Goal: Information Seeking & Learning: Learn about a topic

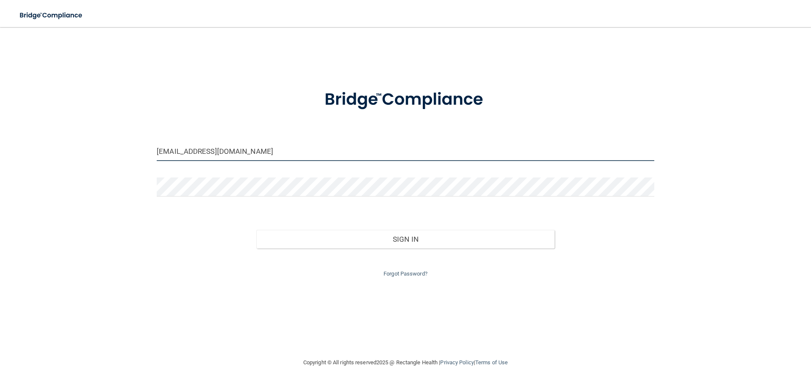
drag, startPoint x: 276, startPoint y: 155, endPoint x: 143, endPoint y: 155, distance: 132.6
click at [143, 155] on body "Toggle navigation Manage My Enterprise Manage My Location [EMAIL_ADDRESS][DOMAI…" at bounding box center [405, 192] width 811 height 385
type input "[EMAIL_ADDRESS][DOMAIN_NAME]"
click at [145, 384] on div at bounding box center [405, 385] width 811 height 0
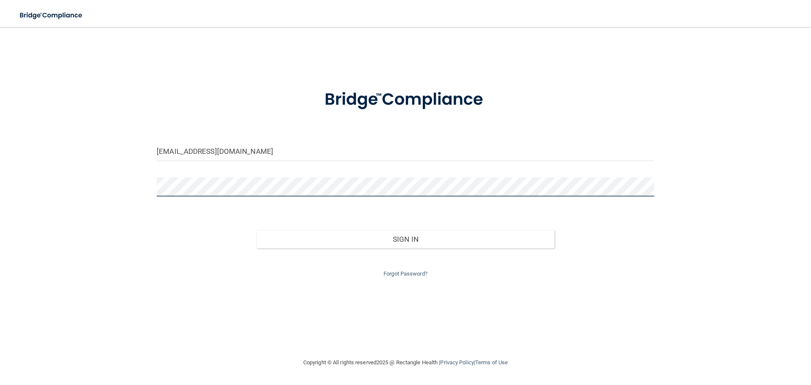
click at [273, 190] on body "Toggle navigation Manage My Enterprise Manage My Location [EMAIL_ADDRESS][DOMAI…" at bounding box center [405, 192] width 811 height 385
drag, startPoint x: 216, startPoint y: 187, endPoint x: 145, endPoint y: 184, distance: 70.5
click at [145, 384] on div at bounding box center [405, 385] width 811 height 0
click at [138, 187] on body "Toggle navigation Manage My Enterprise Manage My Location marthamtzsilva@yahoo.…" at bounding box center [405, 192] width 811 height 385
click at [256, 230] on button "Sign In" at bounding box center [405, 239] width 298 height 19
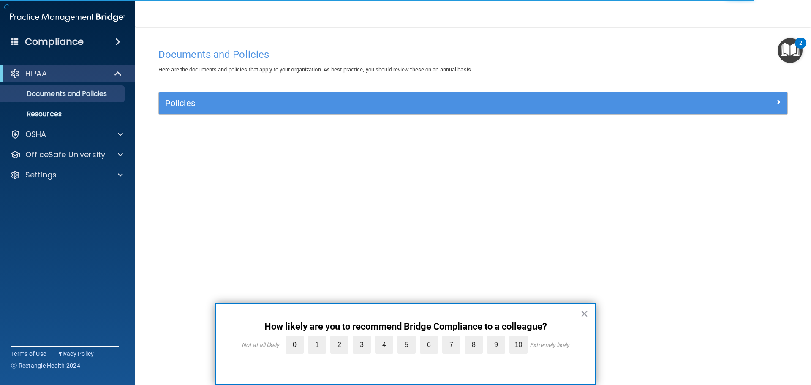
click at [71, 384] on div at bounding box center [405, 385] width 811 height 0
click at [89, 134] on div "OSHA" at bounding box center [56, 134] width 105 height 10
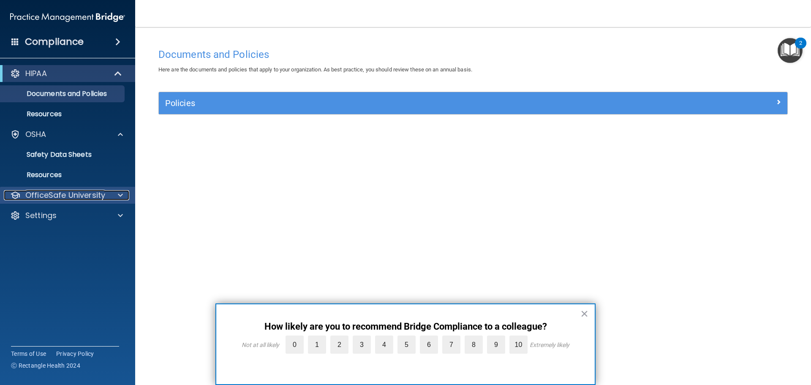
click at [87, 200] on p "OfficeSafe University" at bounding box center [65, 195] width 80 height 10
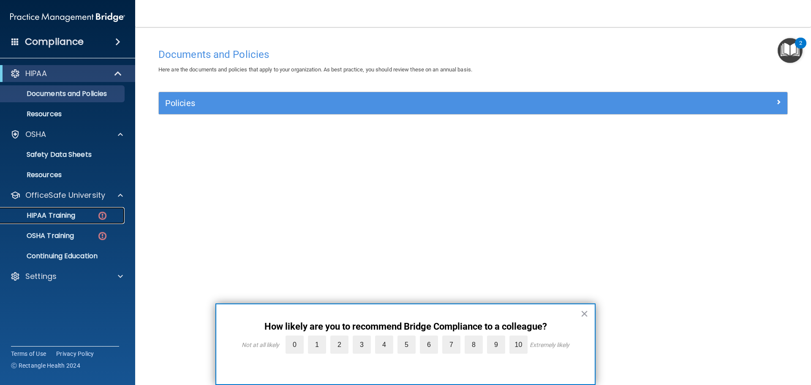
click at [90, 214] on div "HIPAA Training" at bounding box center [62, 215] width 115 height 8
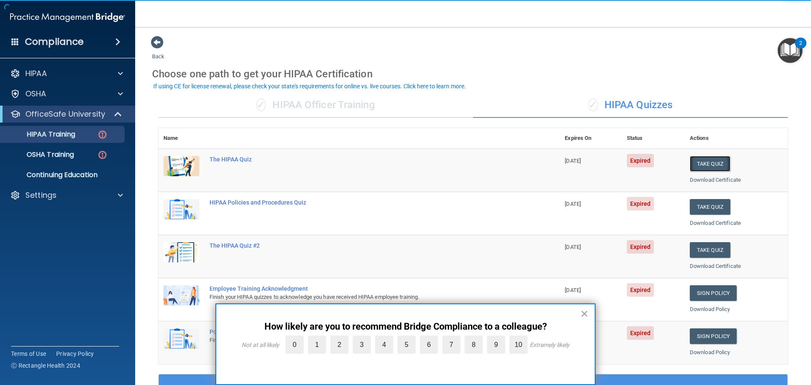
click at [712, 163] on button "Take Quiz" at bounding box center [709, 164] width 41 height 16
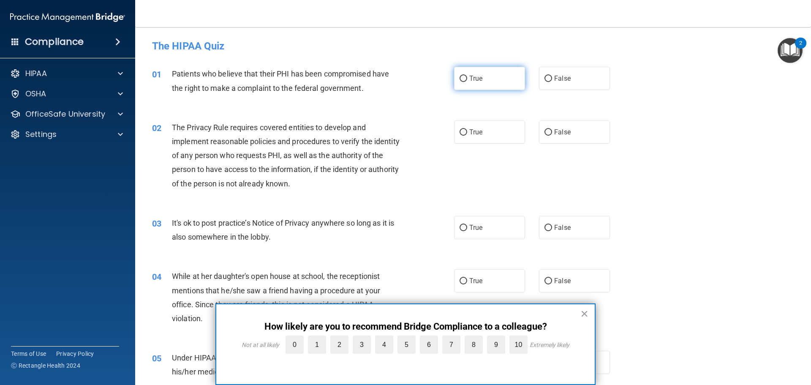
click at [479, 76] on span "True" at bounding box center [475, 78] width 13 height 8
click at [467, 76] on input "True" at bounding box center [463, 79] width 8 height 6
radio input "true"
click at [585, 315] on button "×" at bounding box center [584, 314] width 8 height 14
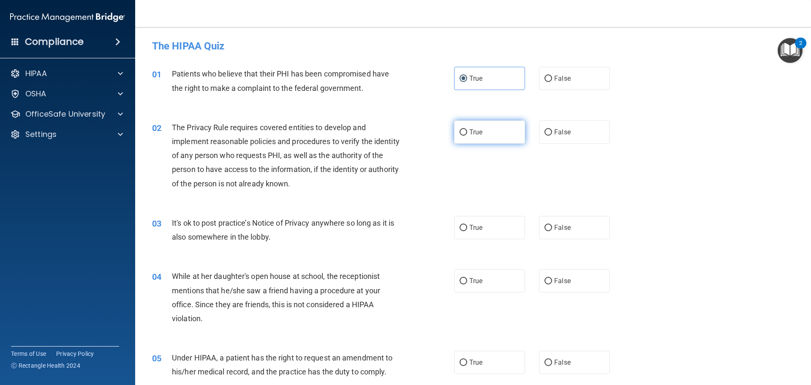
click at [470, 127] on label "True" at bounding box center [489, 131] width 71 height 23
click at [467, 129] on input "True" at bounding box center [463, 132] width 8 height 6
radio input "true"
click at [554, 230] on span "False" at bounding box center [562, 227] width 16 height 8
click at [552, 230] on input "False" at bounding box center [548, 228] width 8 height 6
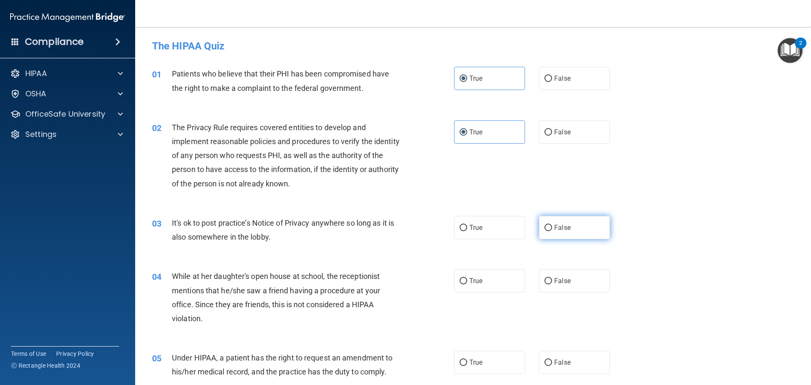
radio input "true"
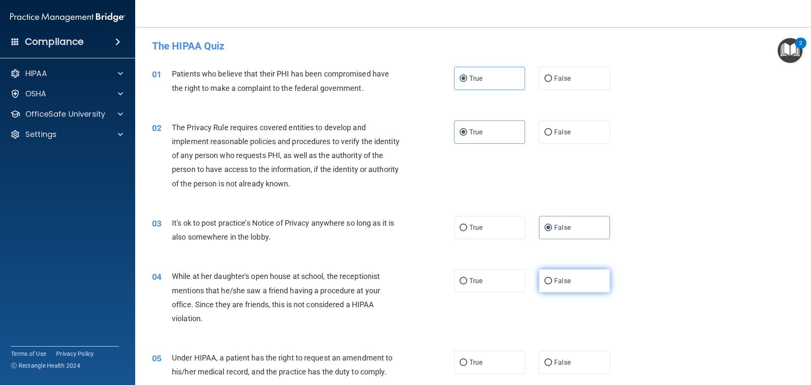
click at [567, 277] on label "False" at bounding box center [574, 280] width 71 height 23
click at [552, 278] on input "False" at bounding box center [548, 281] width 8 height 6
radio input "true"
click at [571, 369] on label "False" at bounding box center [574, 361] width 71 height 23
click at [552, 366] on input "False" at bounding box center [548, 362] width 8 height 6
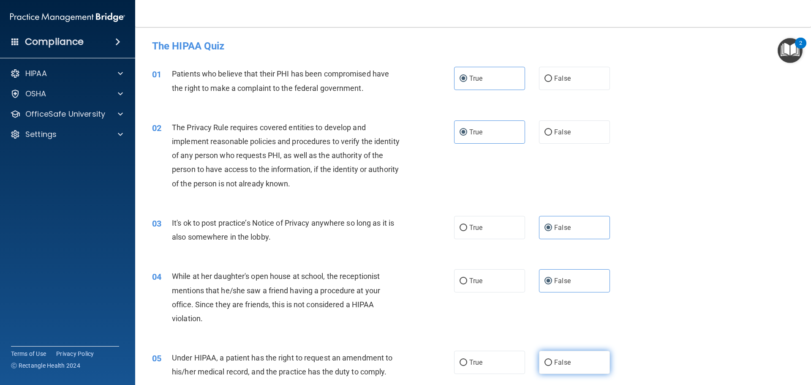
radio input "true"
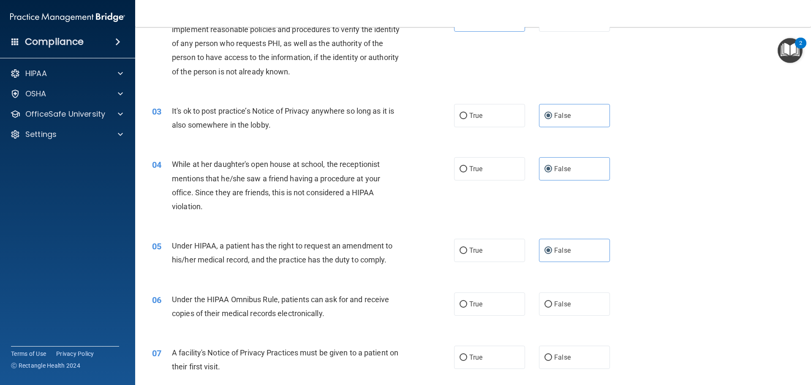
scroll to position [127, 0]
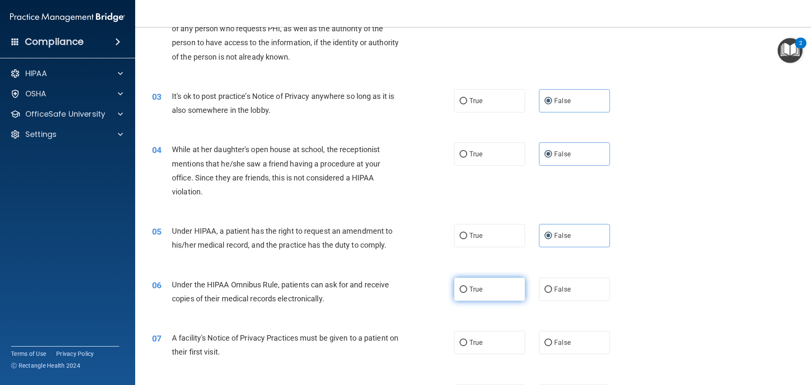
click at [469, 286] on span "True" at bounding box center [475, 289] width 13 height 8
click at [467, 286] on input "True" at bounding box center [463, 289] width 8 height 6
radio input "true"
click at [488, 347] on label "True" at bounding box center [489, 342] width 71 height 23
click at [467, 346] on input "True" at bounding box center [463, 342] width 8 height 6
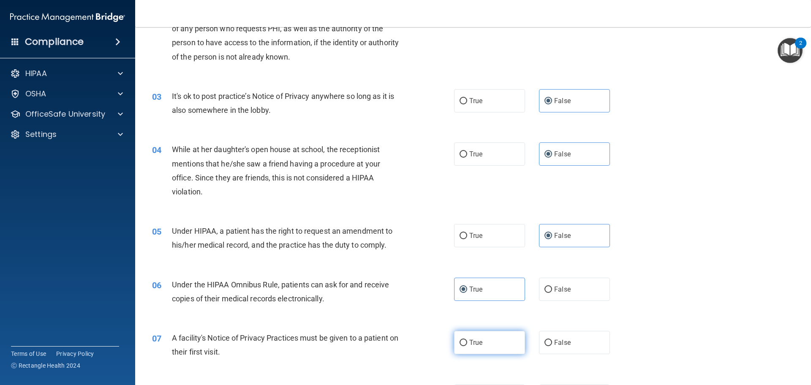
radio input "true"
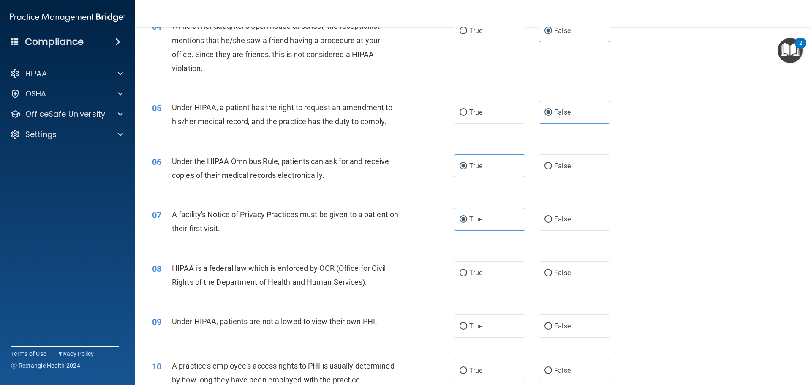
scroll to position [253, 0]
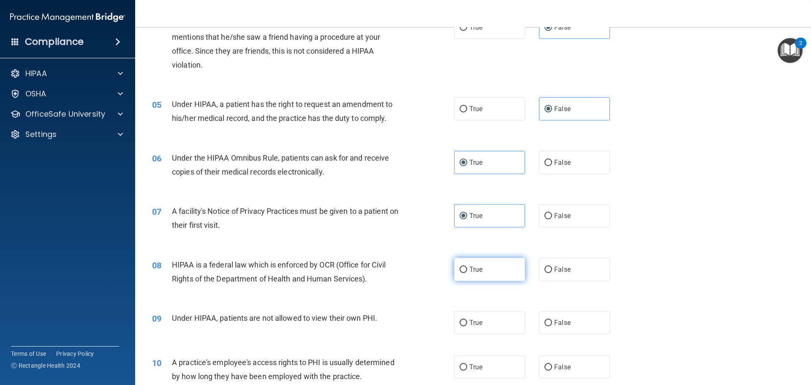
click at [460, 266] on input "True" at bounding box center [463, 269] width 8 height 6
radio input "true"
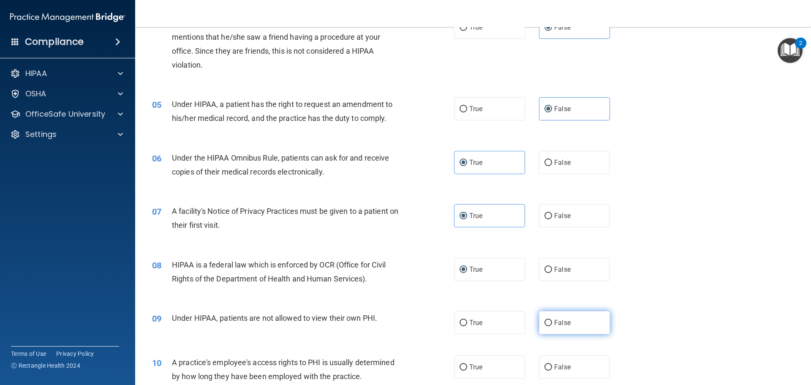
click at [550, 322] on label "False" at bounding box center [574, 322] width 71 height 23
click at [550, 322] on input "False" at bounding box center [548, 323] width 8 height 6
radio input "true"
click at [557, 361] on label "False" at bounding box center [574, 366] width 71 height 23
click at [552, 364] on input "False" at bounding box center [548, 367] width 8 height 6
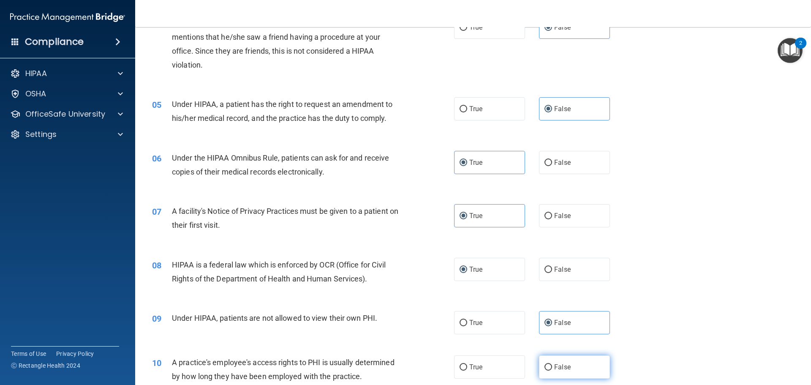
radio input "true"
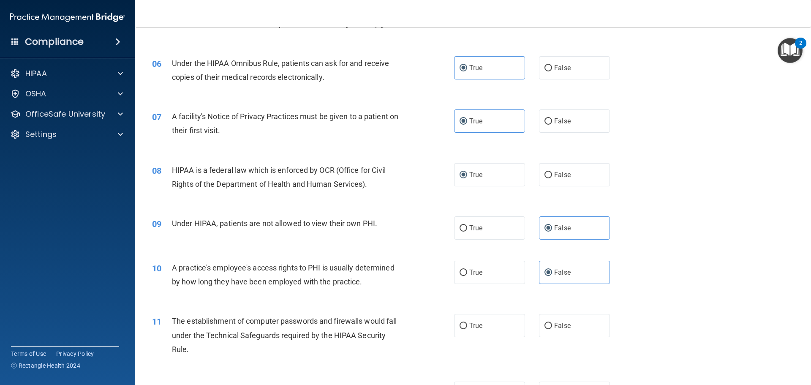
scroll to position [380, 0]
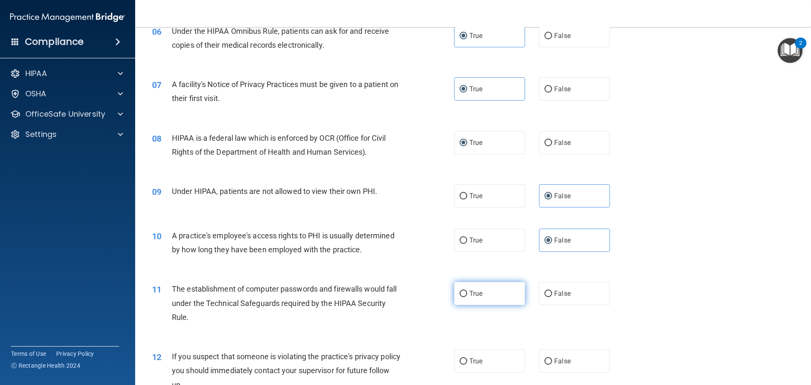
click at [475, 296] on span "True" at bounding box center [475, 293] width 13 height 8
click at [467, 296] on input "True" at bounding box center [463, 293] width 8 height 6
radio input "true"
click at [482, 358] on label "True" at bounding box center [489, 360] width 71 height 23
click at [467, 358] on input "True" at bounding box center [463, 361] width 8 height 6
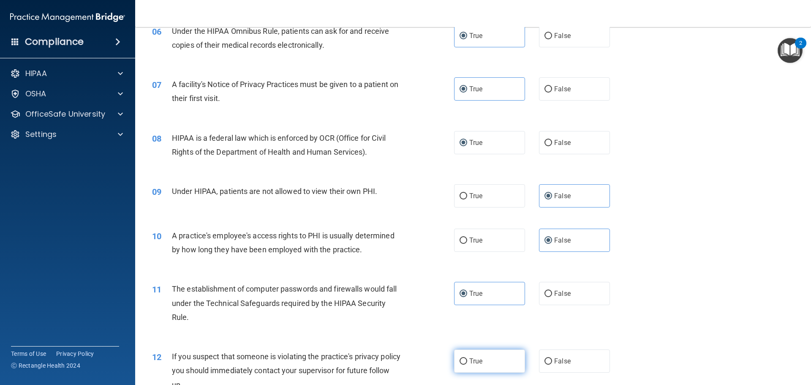
radio input "true"
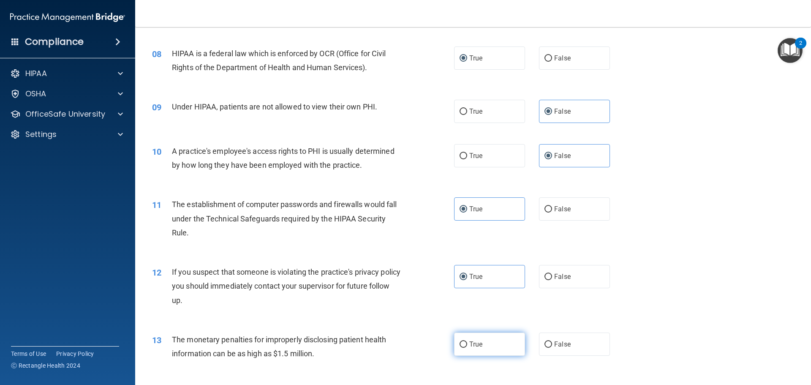
click at [477, 343] on span "True" at bounding box center [475, 344] width 13 height 8
click at [467, 343] on input "True" at bounding box center [463, 344] width 8 height 6
radio input "true"
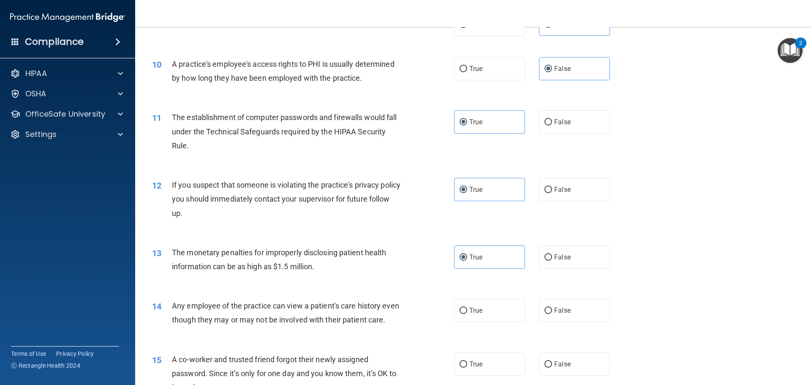
scroll to position [591, 0]
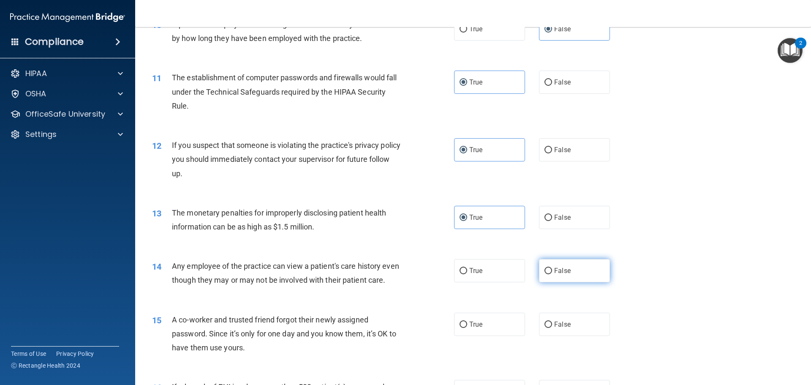
click at [546, 272] on input "False" at bounding box center [548, 271] width 8 height 6
radio input "true"
click at [554, 328] on span "False" at bounding box center [562, 324] width 16 height 8
click at [552, 328] on input "False" at bounding box center [548, 324] width 8 height 6
radio input "true"
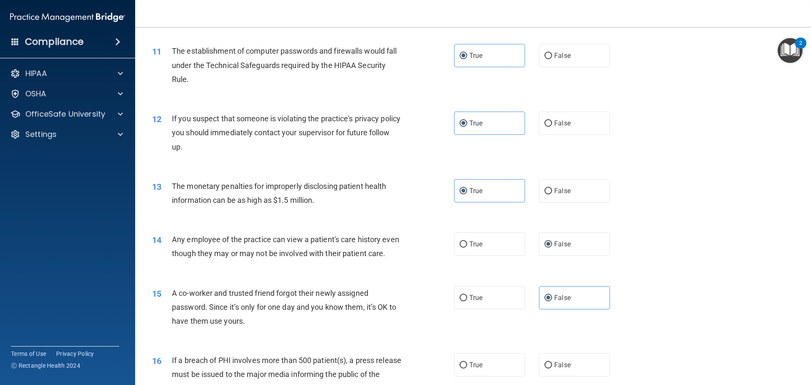
scroll to position [676, 0]
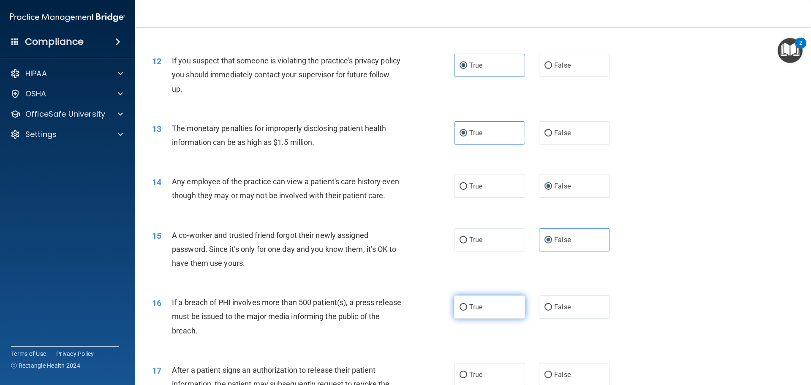
click at [483, 318] on label "True" at bounding box center [489, 306] width 71 height 23
click at [467, 310] on input "True" at bounding box center [463, 307] width 8 height 6
radio input "true"
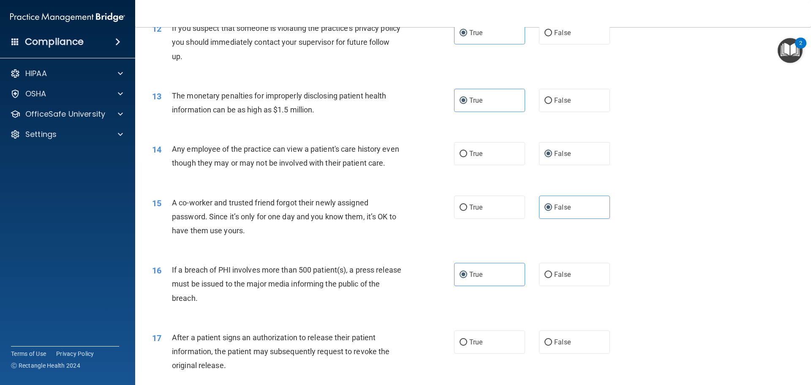
scroll to position [802, 0]
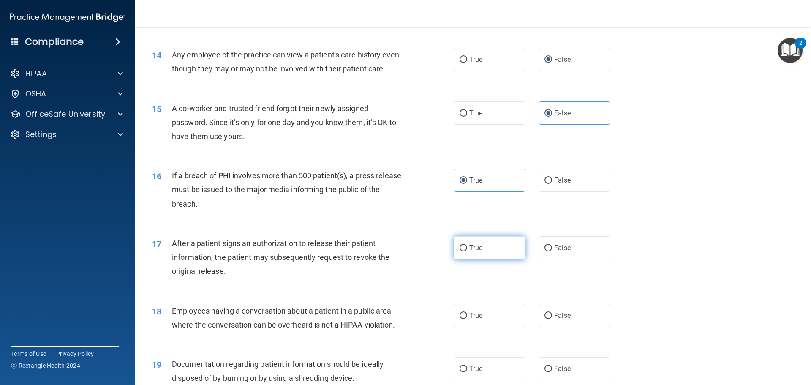
click at [483, 259] on label "True" at bounding box center [489, 247] width 71 height 23
click at [467, 251] on input "True" at bounding box center [463, 248] width 8 height 6
radio input "true"
click at [554, 319] on span "False" at bounding box center [562, 315] width 16 height 8
click at [552, 319] on input "False" at bounding box center [548, 315] width 8 height 6
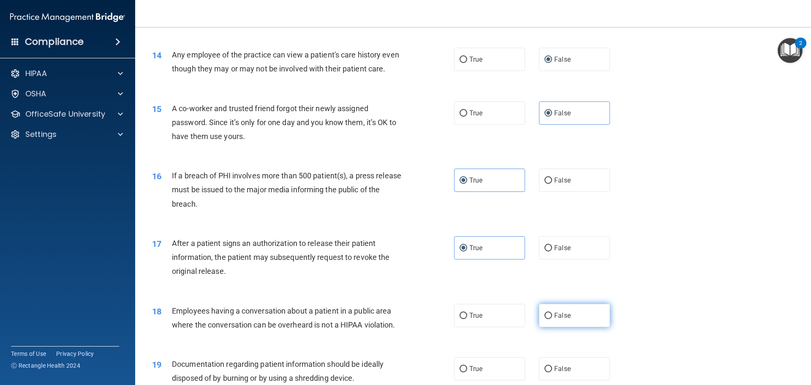
radio input "true"
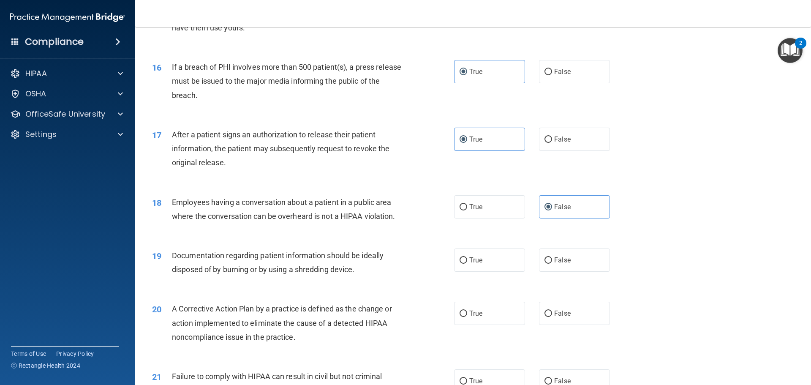
scroll to position [929, 0]
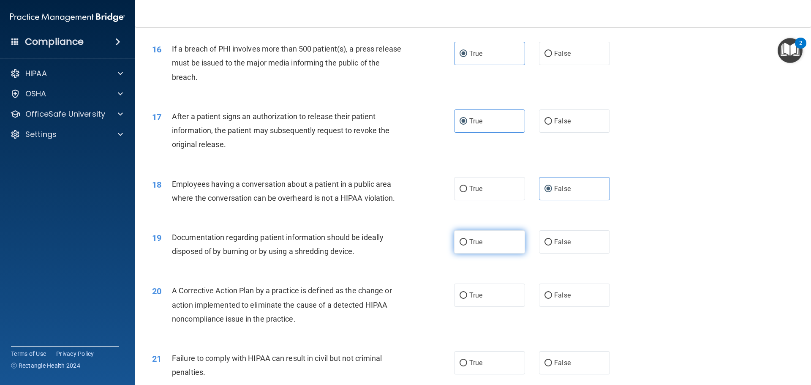
click at [469, 253] on label "True" at bounding box center [489, 241] width 71 height 23
click at [467, 245] on input "True" at bounding box center [463, 242] width 8 height 6
radio input "true"
click at [469, 299] on span "True" at bounding box center [475, 295] width 13 height 8
click at [467, 298] on input "True" at bounding box center [463, 295] width 8 height 6
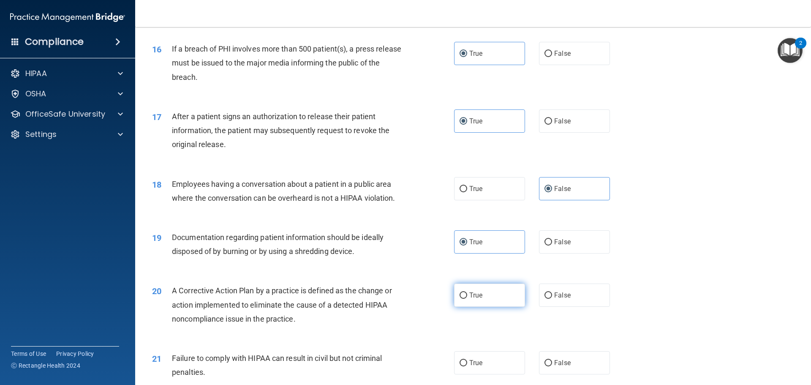
radio input "true"
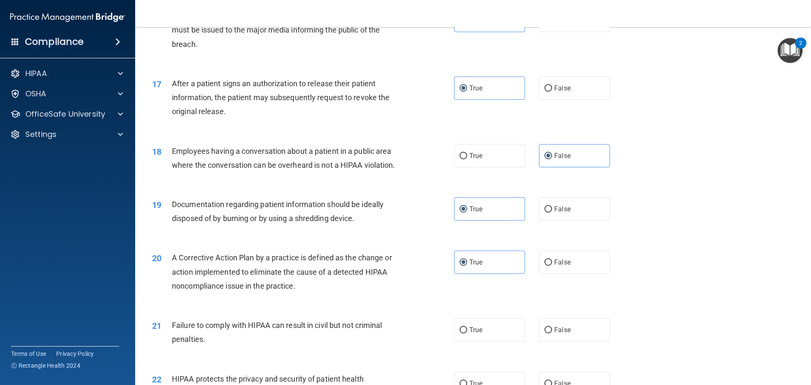
scroll to position [1013, 0]
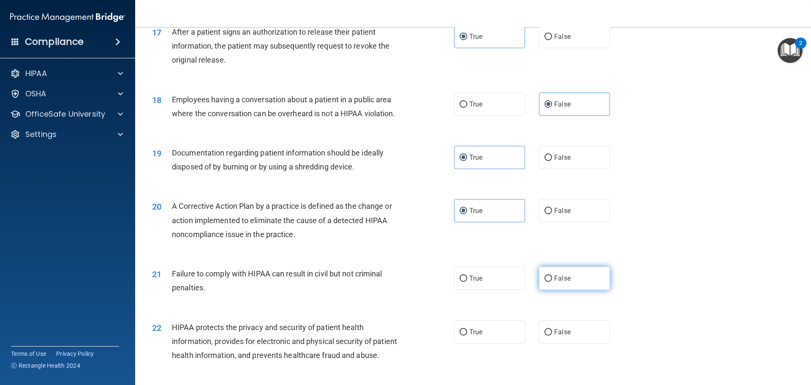
click at [546, 282] on input "False" at bounding box center [548, 278] width 8 height 6
radio input "true"
click at [510, 343] on label "True" at bounding box center [489, 331] width 71 height 23
click at [467, 335] on input "True" at bounding box center [463, 332] width 8 height 6
radio input "true"
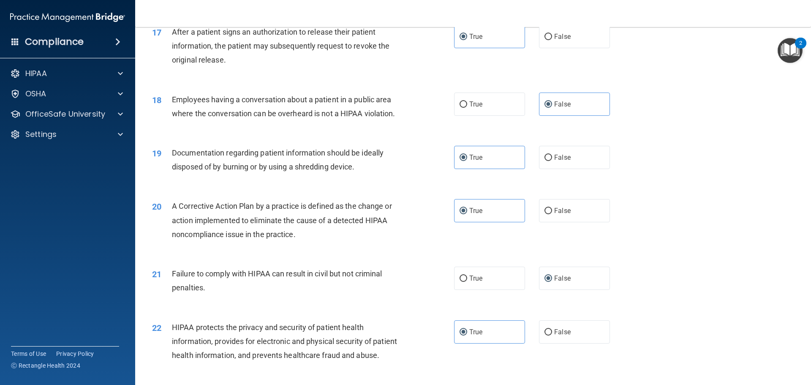
scroll to position [1098, 0]
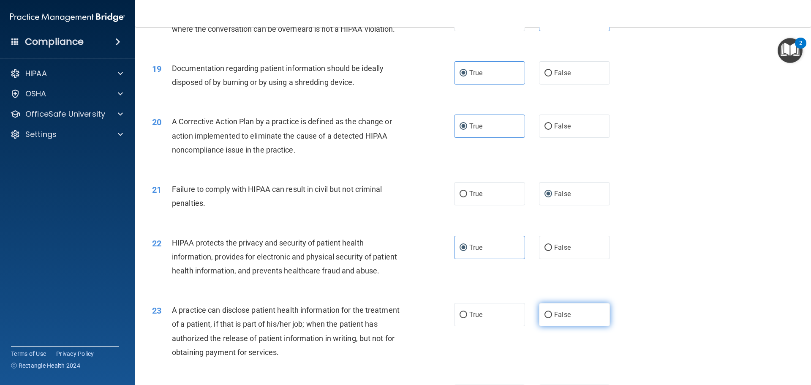
click at [554, 318] on span "False" at bounding box center [562, 314] width 16 height 8
click at [551, 318] on input "False" at bounding box center [548, 315] width 8 height 6
radio input "true"
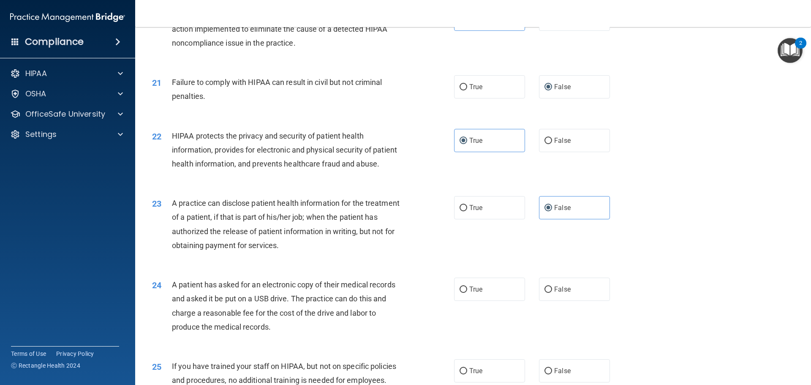
scroll to position [1224, 0]
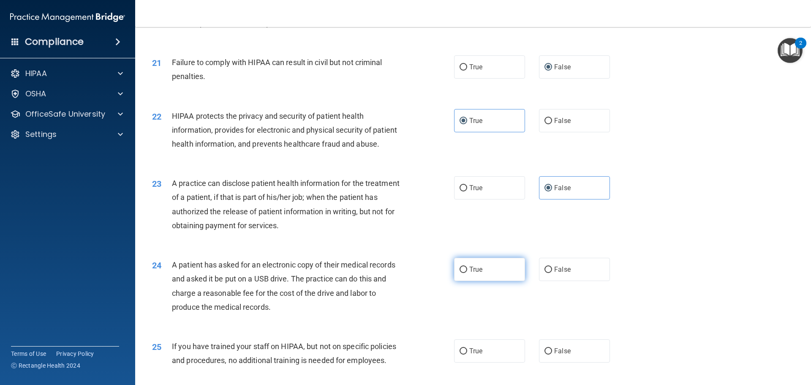
click at [486, 281] on label "True" at bounding box center [489, 269] width 71 height 23
click at [467, 273] on input "True" at bounding box center [463, 269] width 8 height 6
radio input "true"
click at [562, 355] on span "False" at bounding box center [562, 351] width 16 height 8
click at [552, 354] on input "False" at bounding box center [548, 351] width 8 height 6
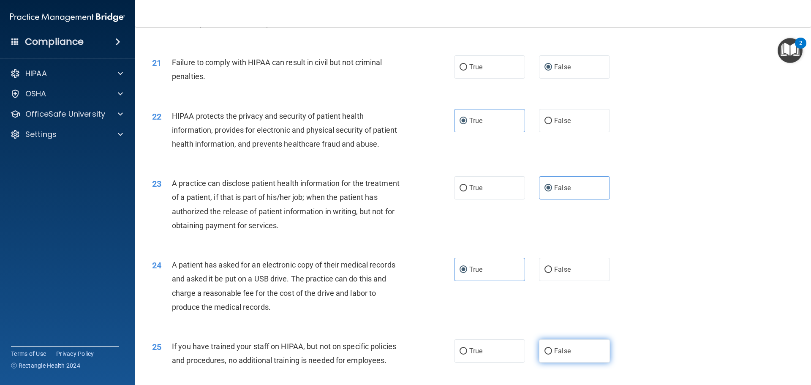
radio input "true"
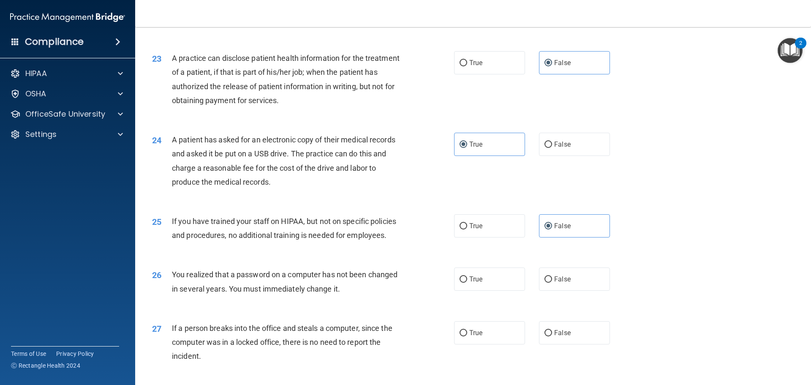
scroll to position [1351, 0]
click at [489, 289] on label "True" at bounding box center [489, 277] width 71 height 23
click at [467, 281] on input "True" at bounding box center [463, 277] width 8 height 6
radio input "true"
click at [569, 342] on label "False" at bounding box center [574, 330] width 71 height 23
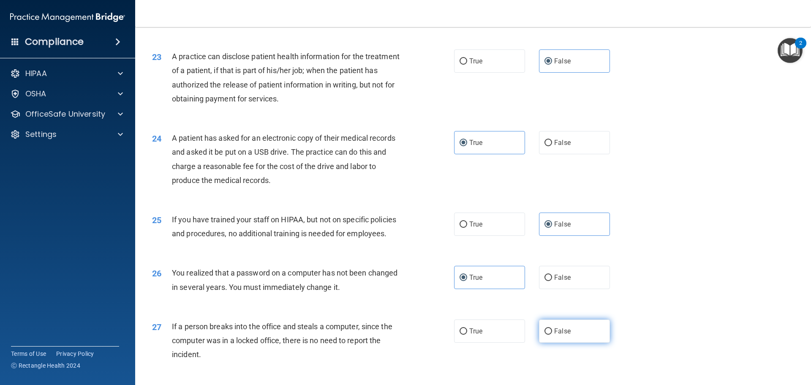
click at [552, 334] on input "False" at bounding box center [548, 331] width 8 height 6
radio input "true"
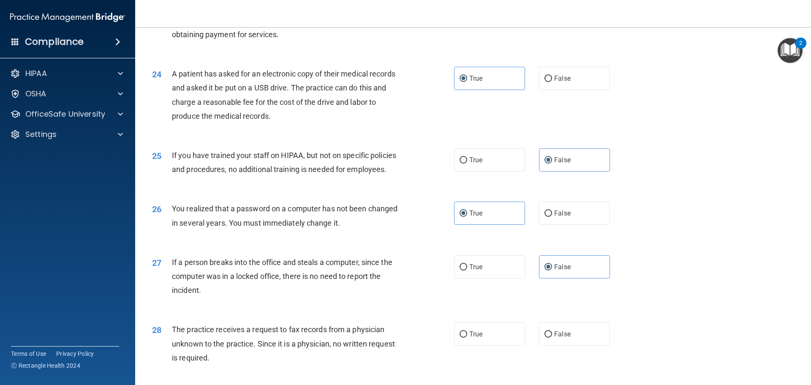
scroll to position [1435, 0]
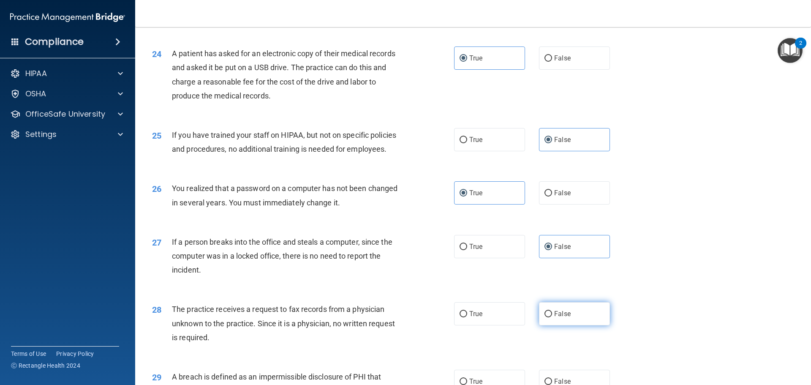
click at [566, 325] on label "False" at bounding box center [574, 313] width 71 height 23
click at [552, 317] on input "False" at bounding box center [548, 314] width 8 height 6
radio input "true"
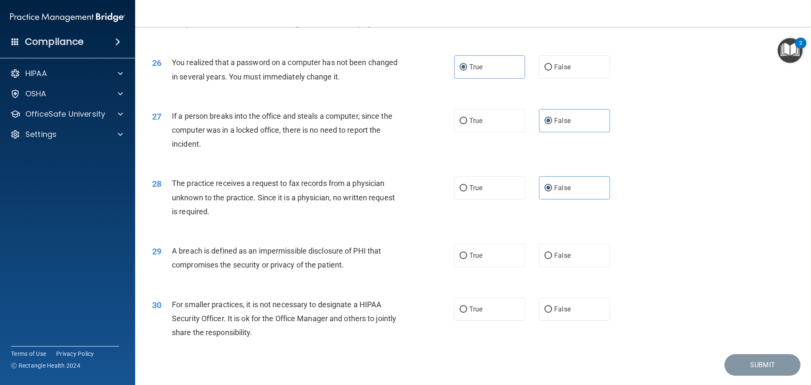
scroll to position [1562, 0]
click at [462, 258] on input "True" at bounding box center [463, 255] width 8 height 6
radio input "true"
click at [558, 320] on label "False" at bounding box center [574, 307] width 71 height 23
click at [552, 312] on input "False" at bounding box center [548, 308] width 8 height 6
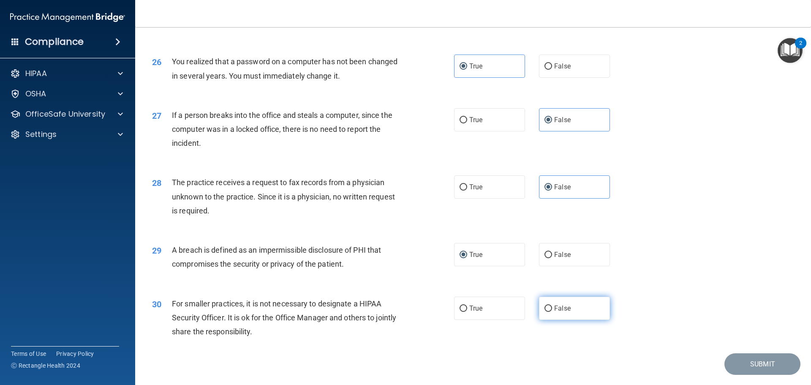
radio input "true"
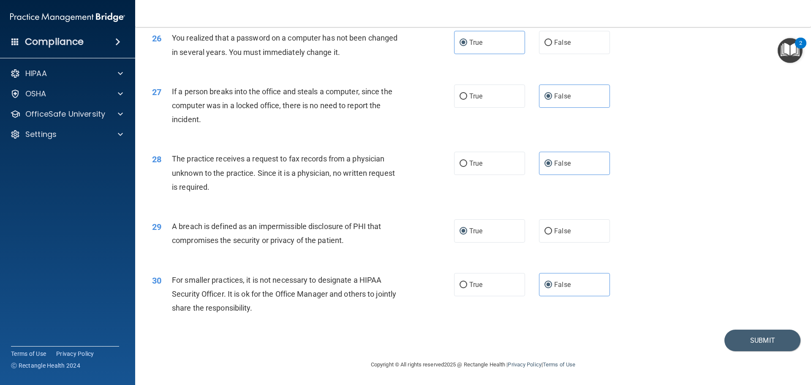
scroll to position [1571, 0]
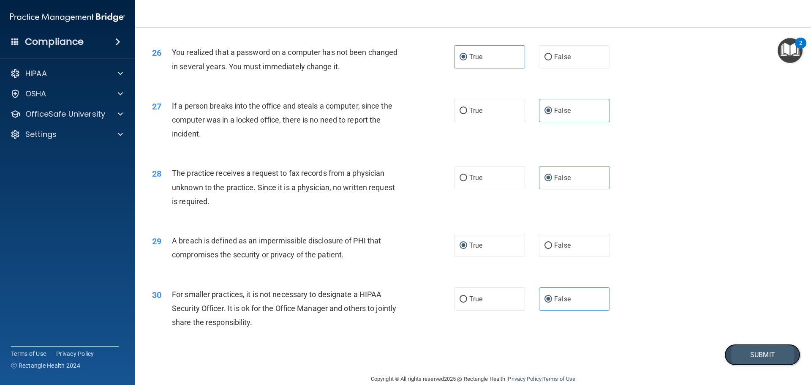
click at [752, 365] on button "Submit" at bounding box center [762, 355] width 76 height 22
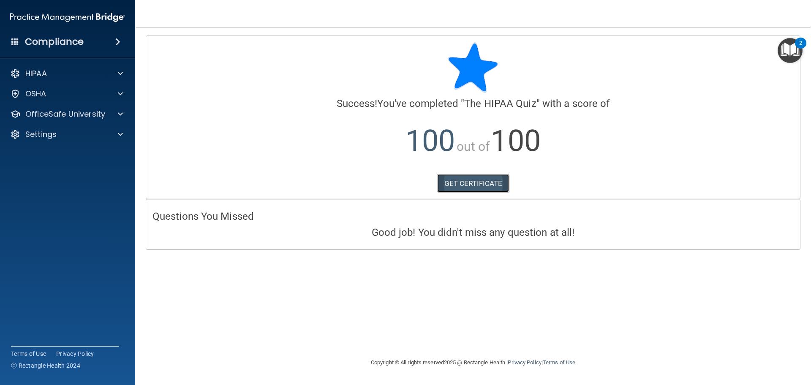
click at [474, 183] on link "GET CERTIFICATE" at bounding box center [473, 183] width 72 height 19
click at [46, 111] on p "OfficeSafe University" at bounding box center [65, 114] width 80 height 10
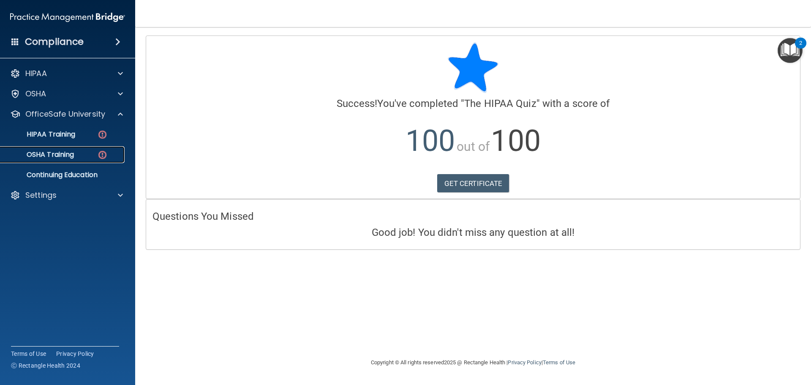
click at [79, 157] on div "OSHA Training" at bounding box center [62, 154] width 115 height 8
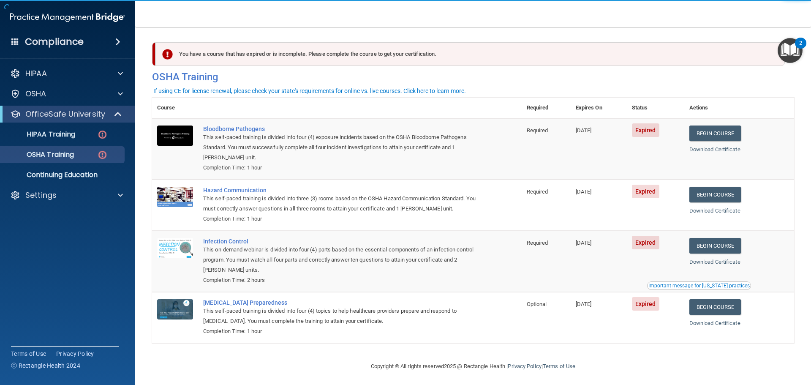
click at [713, 142] on td "Begin Course Download Certificate" at bounding box center [739, 148] width 110 height 61
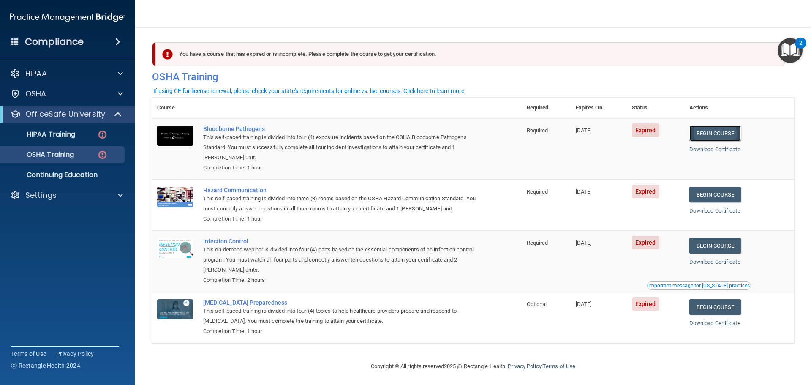
click at [725, 133] on link "Begin Course" at bounding box center [715, 133] width 52 height 16
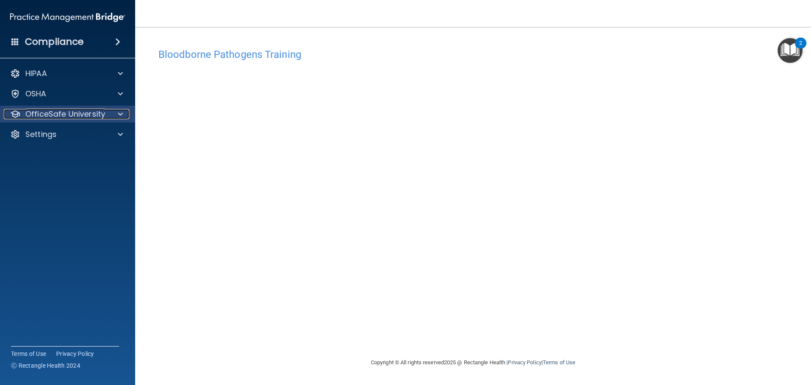
click at [89, 116] on p "OfficeSafe University" at bounding box center [65, 114] width 80 height 10
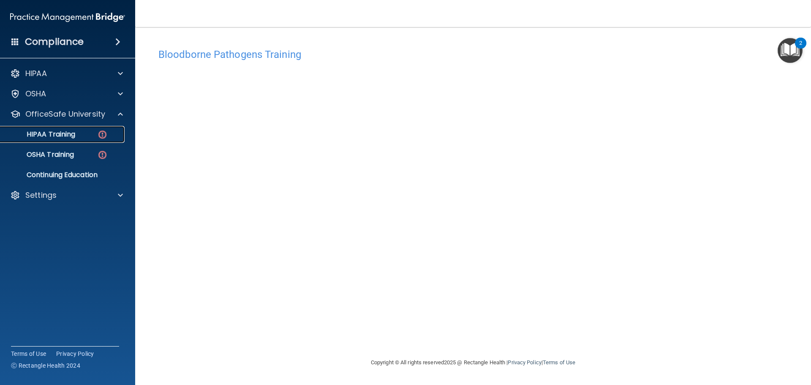
click at [78, 137] on div "HIPAA Training" at bounding box center [62, 134] width 115 height 8
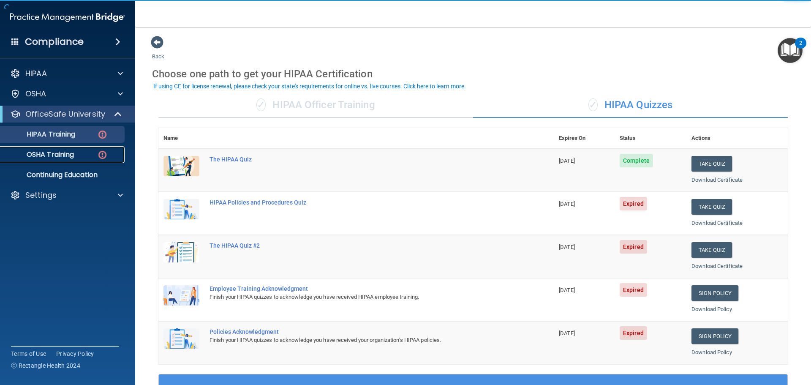
click at [60, 157] on p "OSHA Training" at bounding box center [39, 154] width 68 height 8
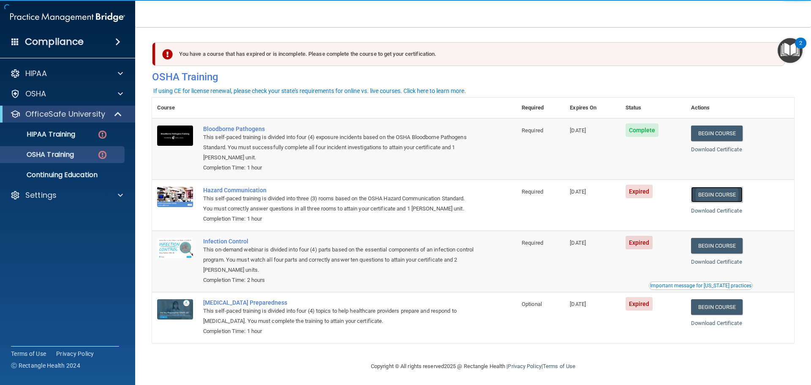
click at [715, 193] on link "Begin Course" at bounding box center [717, 195] width 52 height 16
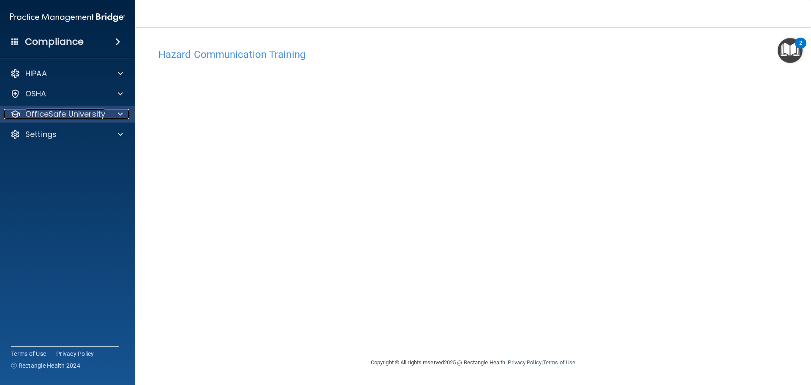
click at [73, 118] on p "OfficeSafe University" at bounding box center [65, 114] width 80 height 10
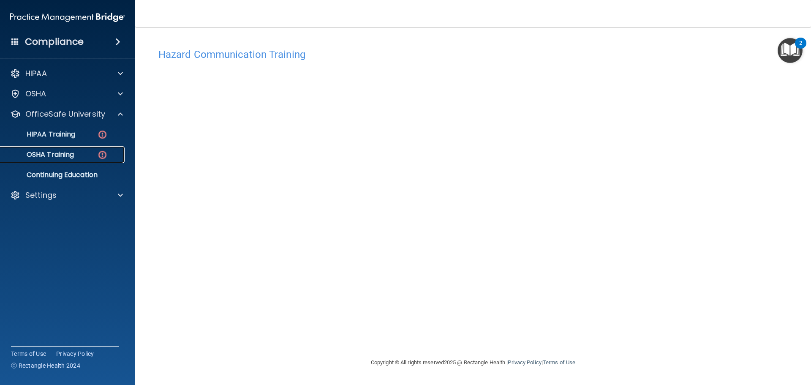
click at [61, 150] on p "OSHA Training" at bounding box center [39, 154] width 68 height 8
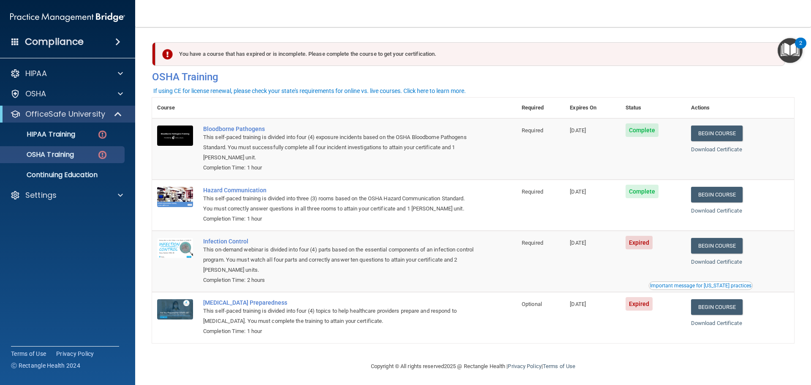
click at [717, 258] on div "Download Certificate" at bounding box center [740, 262] width 98 height 10
click at [716, 252] on link "Begin Course" at bounding box center [717, 246] width 52 height 16
click at [723, 320] on div "Download Certificate" at bounding box center [740, 323] width 98 height 10
click at [82, 138] on div "HIPAA Training" at bounding box center [62, 134] width 115 height 8
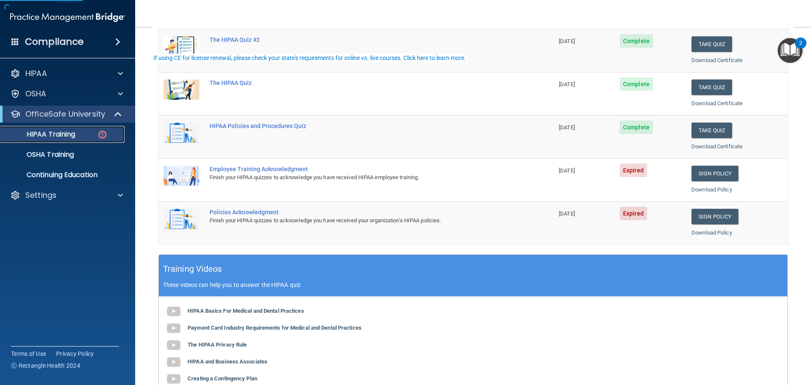
scroll to position [127, 0]
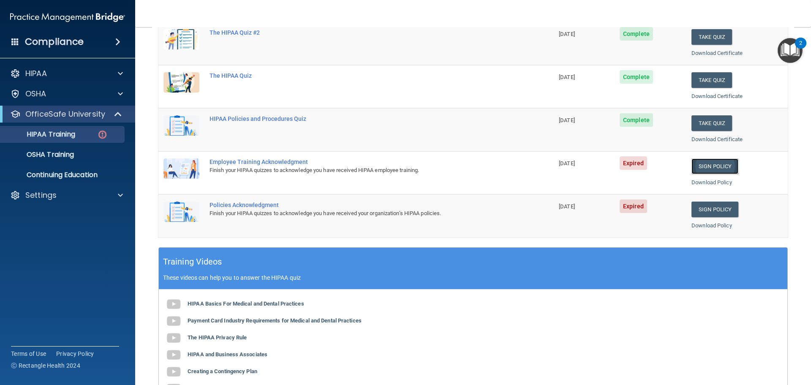
click at [712, 173] on link "Sign Policy" at bounding box center [714, 166] width 47 height 16
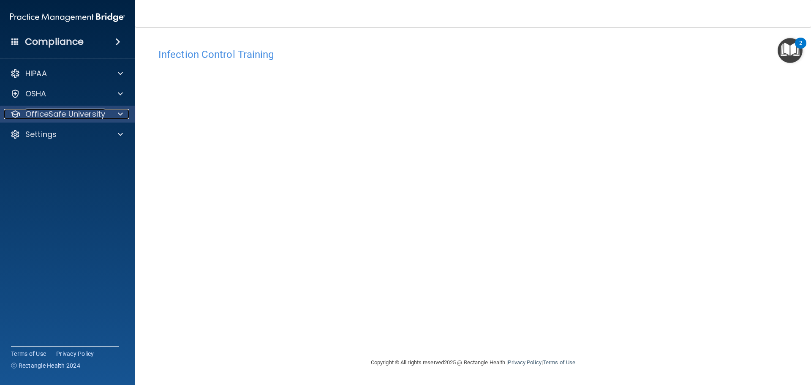
click at [81, 114] on p "OfficeSafe University" at bounding box center [65, 114] width 80 height 10
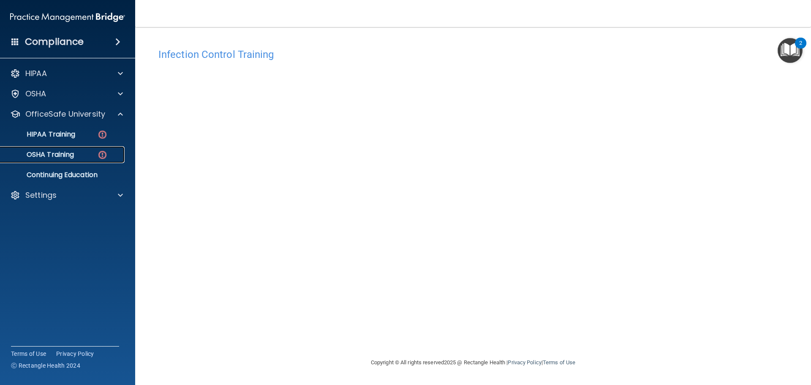
click at [78, 150] on link "OSHA Training" at bounding box center [58, 154] width 133 height 17
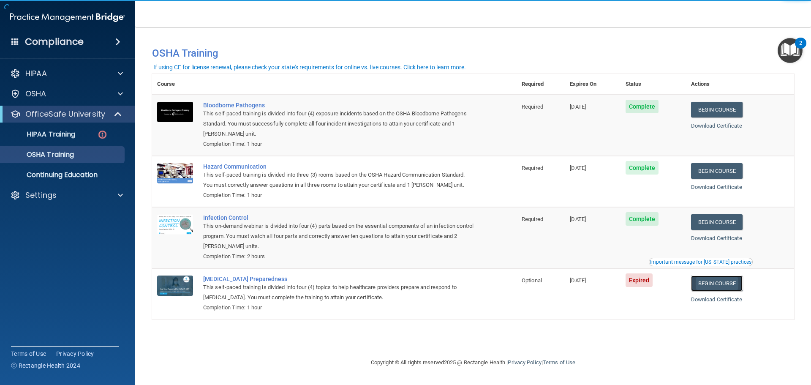
click at [722, 284] on link "Begin Course" at bounding box center [717, 283] width 52 height 16
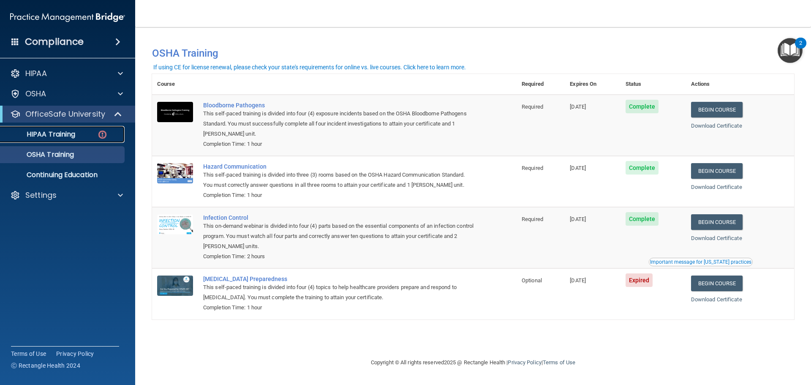
click at [55, 136] on p "HIPAA Training" at bounding box center [40, 134] width 70 height 8
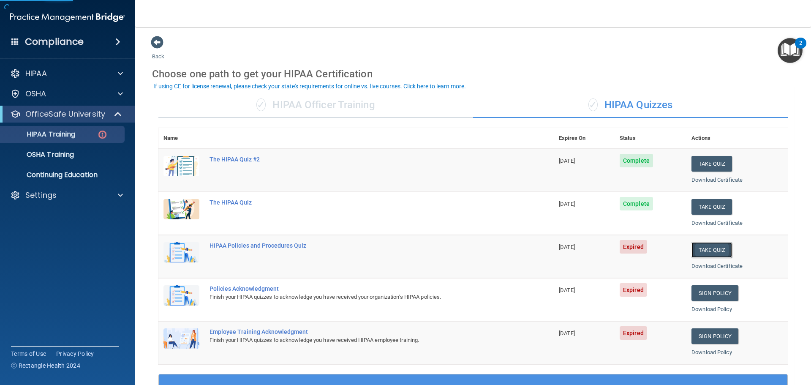
click at [713, 249] on button "Take Quiz" at bounding box center [711, 250] width 41 height 16
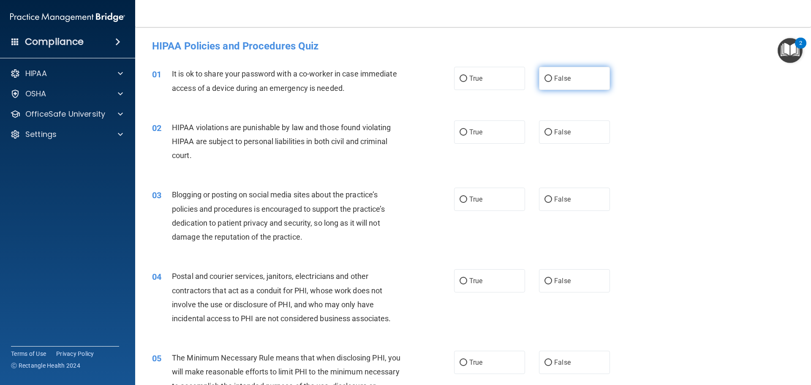
click at [567, 80] on label "False" at bounding box center [574, 78] width 71 height 23
click at [552, 80] on input "False" at bounding box center [548, 79] width 8 height 6
radio input "true"
click at [494, 134] on label "True" at bounding box center [489, 131] width 71 height 23
click at [467, 134] on input "True" at bounding box center [463, 132] width 8 height 6
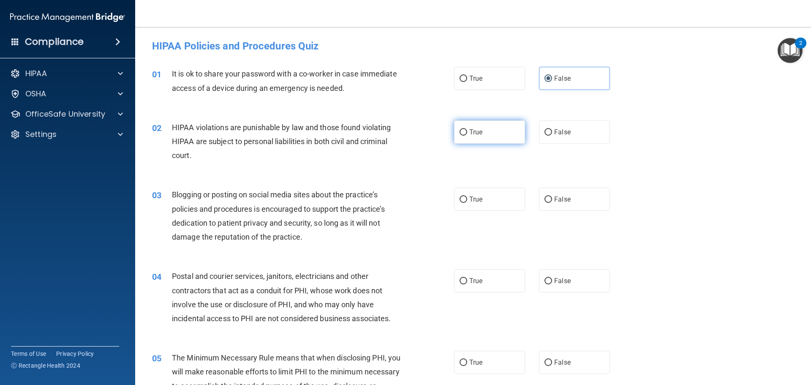
radio input "true"
click at [594, 197] on label "False" at bounding box center [574, 198] width 71 height 23
click at [552, 197] on input "False" at bounding box center [548, 199] width 8 height 6
radio input "true"
click at [480, 284] on label "True" at bounding box center [489, 280] width 71 height 23
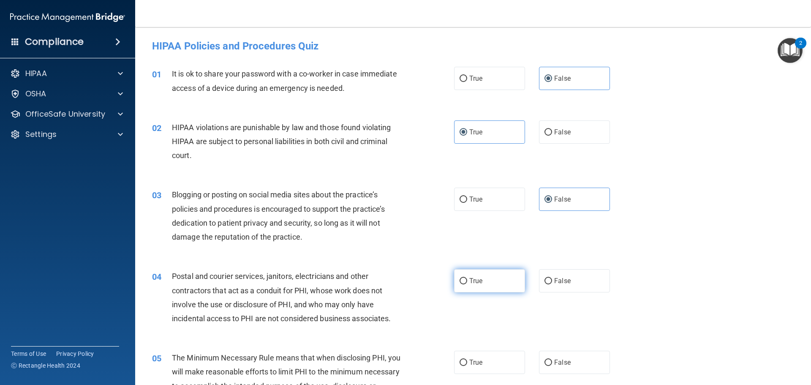
click at [467, 284] on input "True" at bounding box center [463, 281] width 8 height 6
radio input "true"
click at [475, 357] on label "True" at bounding box center [489, 361] width 71 height 23
click at [467, 359] on input "True" at bounding box center [463, 362] width 8 height 6
radio input "true"
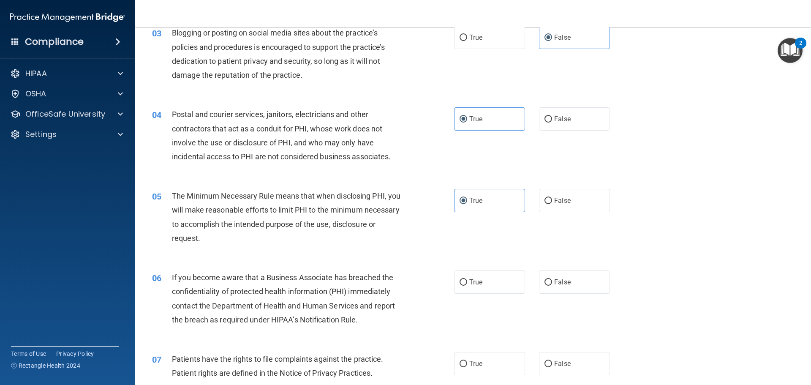
scroll to position [169, 0]
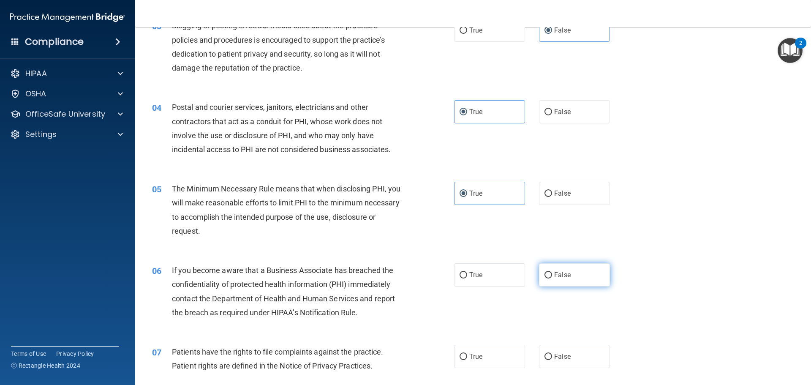
click at [555, 285] on label "False" at bounding box center [574, 274] width 71 height 23
click at [552, 278] on input "False" at bounding box center [548, 275] width 8 height 6
radio input "true"
click at [467, 346] on label "True" at bounding box center [489, 356] width 71 height 23
click at [467, 353] on input "True" at bounding box center [463, 356] width 8 height 6
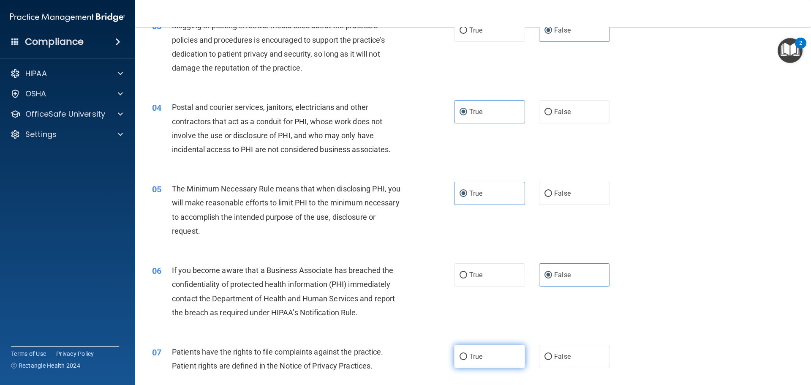
radio input "true"
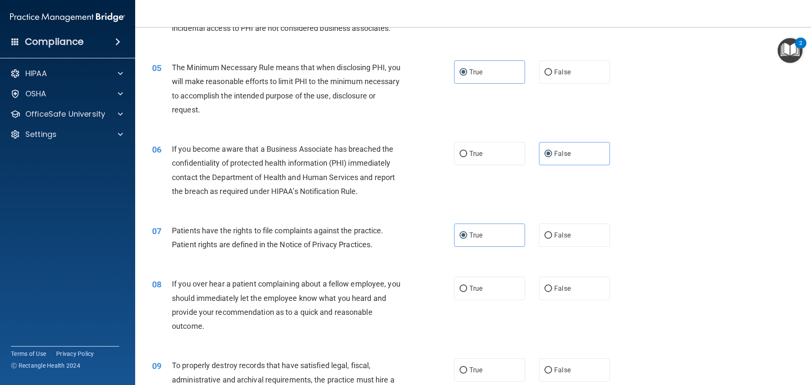
scroll to position [296, 0]
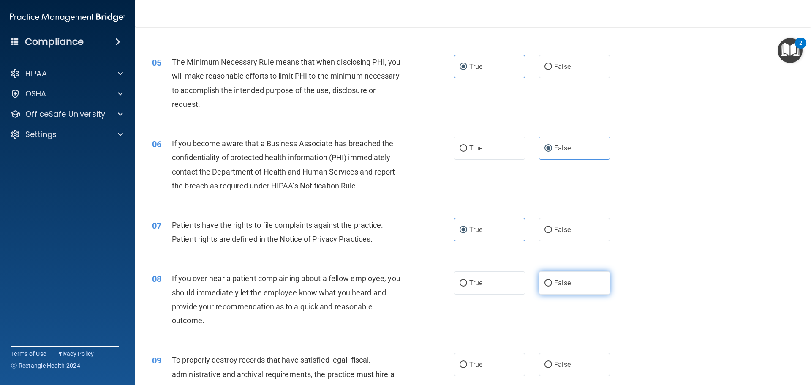
click at [562, 281] on span "False" at bounding box center [562, 283] width 16 height 8
click at [552, 281] on input "False" at bounding box center [548, 283] width 8 height 6
radio input "true"
click at [568, 361] on label "False" at bounding box center [574, 364] width 71 height 23
click at [552, 361] on input "False" at bounding box center [548, 364] width 8 height 6
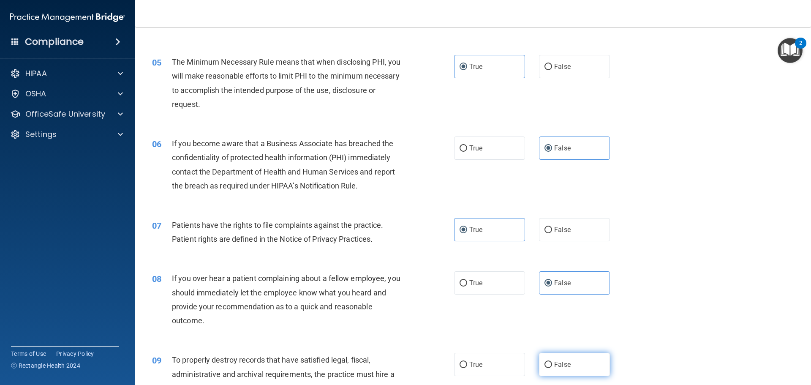
radio input "true"
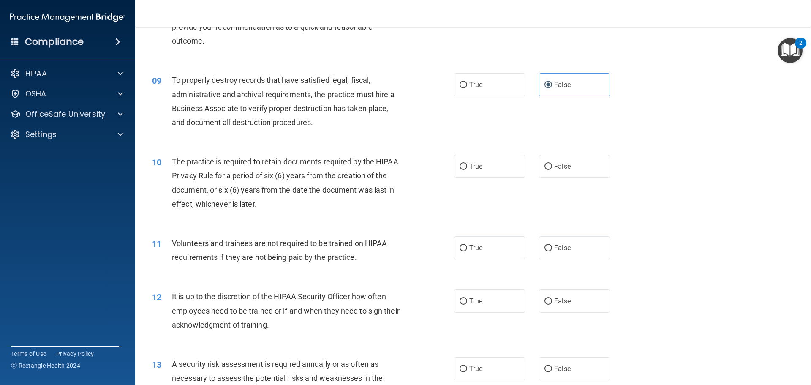
scroll to position [591, 0]
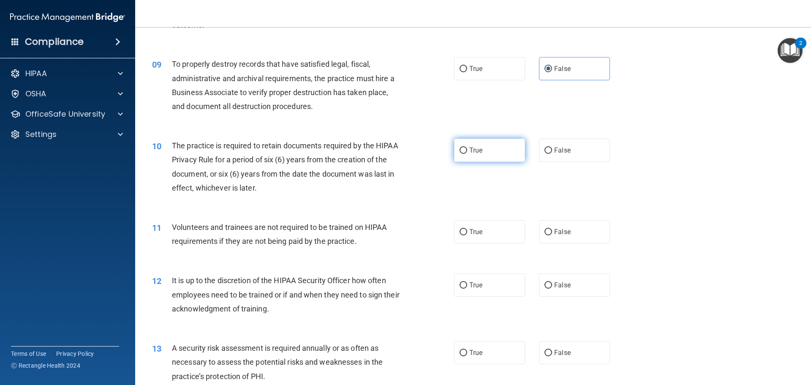
click at [494, 151] on label "True" at bounding box center [489, 149] width 71 height 23
click at [467, 151] on input "True" at bounding box center [463, 150] width 8 height 6
radio input "true"
click at [575, 236] on label "False" at bounding box center [574, 231] width 71 height 23
click at [552, 235] on input "False" at bounding box center [548, 232] width 8 height 6
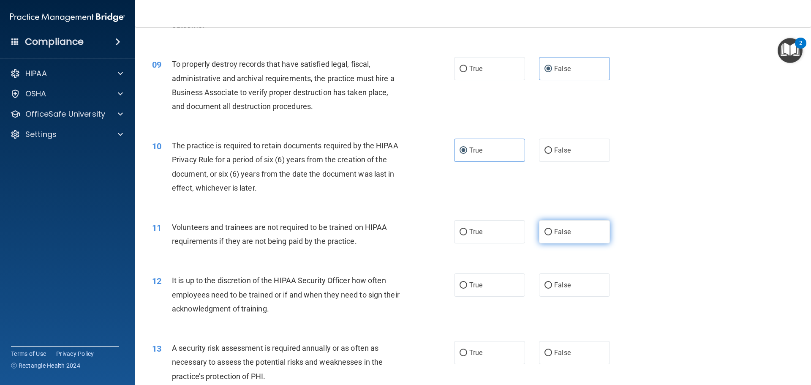
radio input "true"
click at [585, 293] on label "False" at bounding box center [574, 284] width 71 height 23
click at [552, 288] on input "False" at bounding box center [548, 285] width 8 height 6
radio input "true"
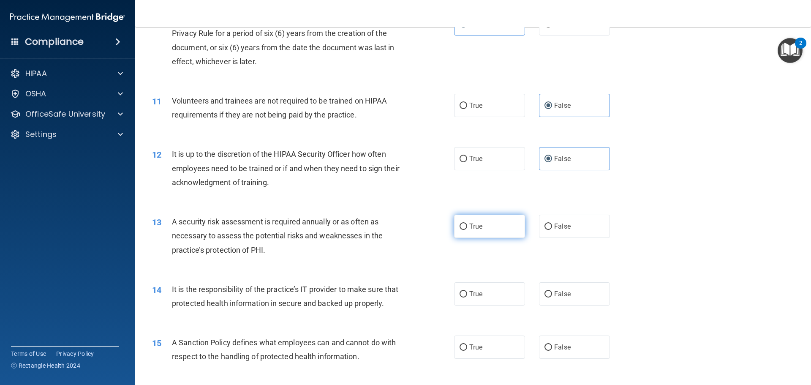
scroll to position [718, 0]
click at [482, 216] on label "True" at bounding box center [489, 225] width 71 height 23
click at [467, 223] on input "True" at bounding box center [463, 226] width 8 height 6
radio input "true"
click at [570, 301] on label "False" at bounding box center [574, 293] width 71 height 23
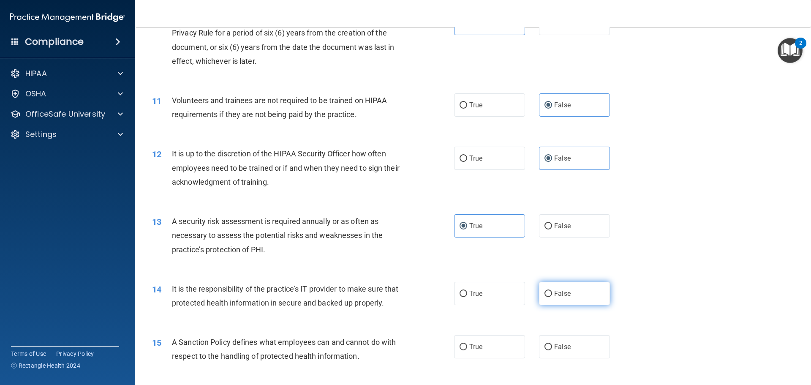
click at [552, 297] on input "False" at bounding box center [548, 293] width 8 height 6
radio input "true"
click at [561, 358] on label "False" at bounding box center [574, 346] width 71 height 23
click at [552, 350] on input "False" at bounding box center [548, 347] width 8 height 6
radio input "true"
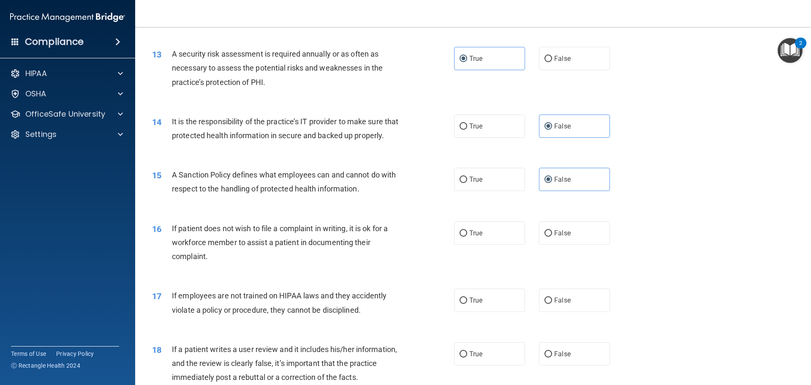
scroll to position [887, 0]
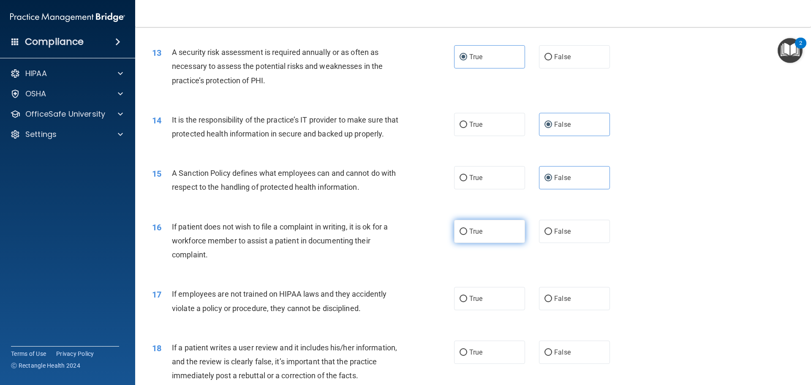
click at [454, 243] on label "True" at bounding box center [489, 231] width 71 height 23
click at [459, 235] on input "True" at bounding box center [463, 231] width 8 height 6
radio input "true"
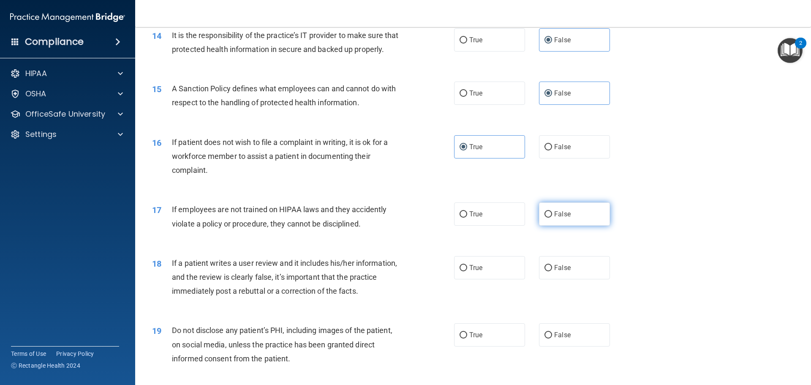
click at [556, 218] on span "False" at bounding box center [562, 214] width 16 height 8
click at [552, 217] on input "False" at bounding box center [548, 214] width 8 height 6
radio input "true"
click at [568, 279] on label "False" at bounding box center [574, 267] width 71 height 23
click at [552, 271] on input "False" at bounding box center [548, 268] width 8 height 6
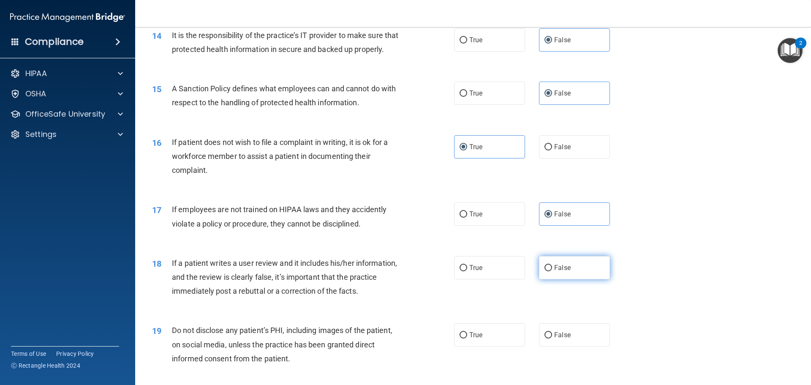
radio input "true"
click at [502, 339] on label "True" at bounding box center [489, 334] width 71 height 23
click at [467, 338] on input "True" at bounding box center [463, 335] width 8 height 6
radio input "true"
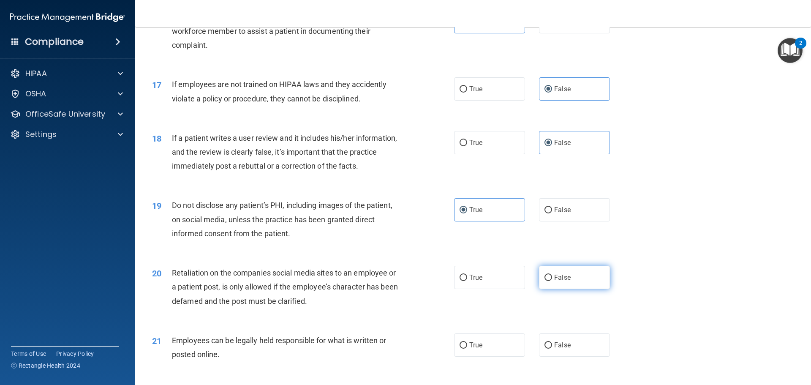
scroll to position [1098, 0]
click at [556, 287] on label "False" at bounding box center [574, 275] width 71 height 23
click at [552, 279] on input "False" at bounding box center [548, 276] width 8 height 6
radio input "true"
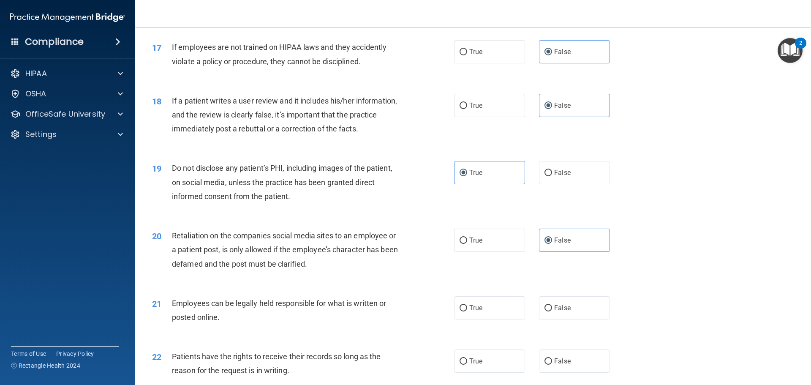
scroll to position [1182, 0]
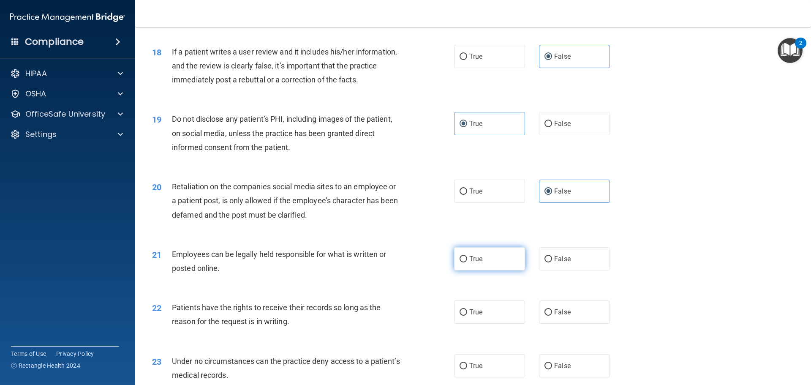
click at [491, 268] on label "True" at bounding box center [489, 258] width 71 height 23
click at [467, 262] on input "True" at bounding box center [463, 259] width 8 height 6
radio input "true"
click at [554, 316] on span "False" at bounding box center [562, 312] width 16 height 8
click at [552, 315] on input "False" at bounding box center [548, 312] width 8 height 6
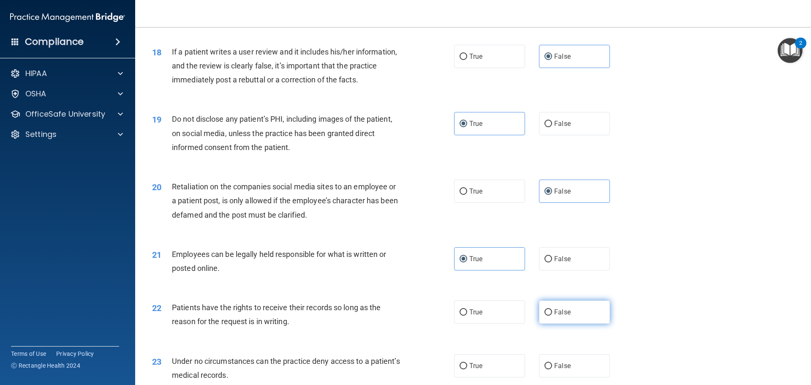
radio input "true"
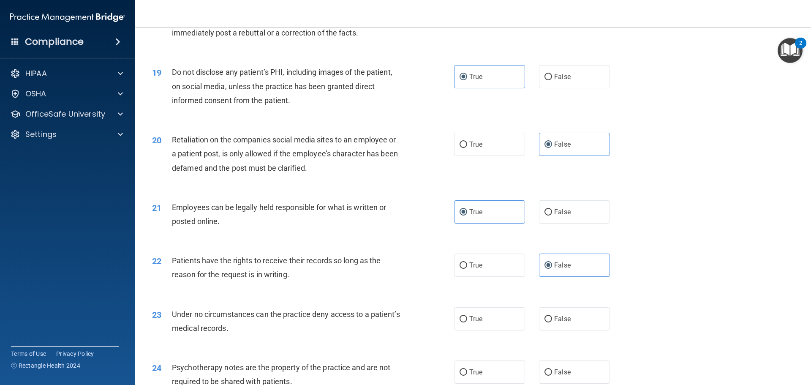
scroll to position [1267, 0]
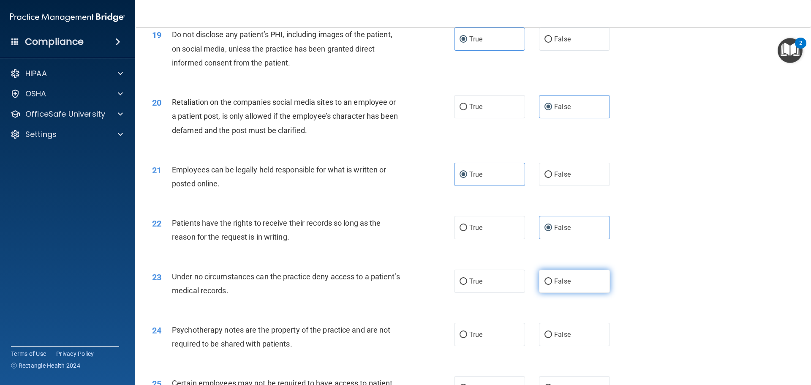
click at [565, 289] on label "False" at bounding box center [574, 280] width 71 height 23
click at [552, 285] on input "False" at bounding box center [548, 281] width 8 height 6
radio input "true"
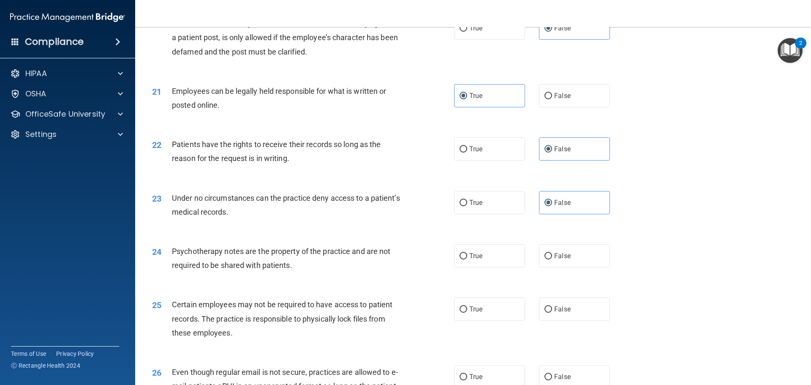
scroll to position [1351, 0]
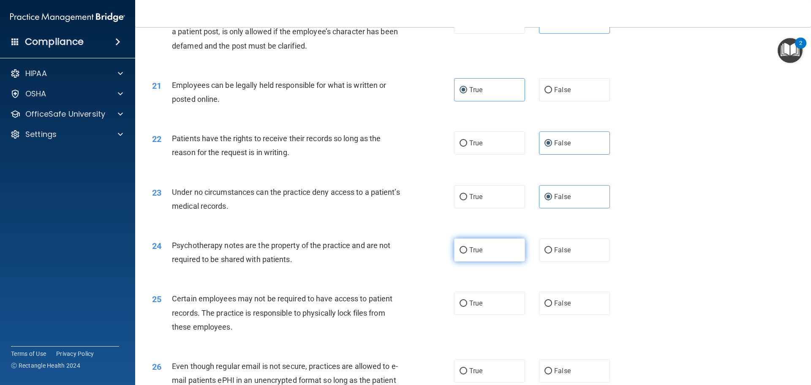
click at [465, 257] on label "True" at bounding box center [489, 249] width 71 height 23
click at [465, 253] on input "True" at bounding box center [463, 250] width 8 height 6
radio input "true"
click at [476, 307] on span "True" at bounding box center [475, 303] width 13 height 8
click at [467, 307] on input "True" at bounding box center [463, 303] width 8 height 6
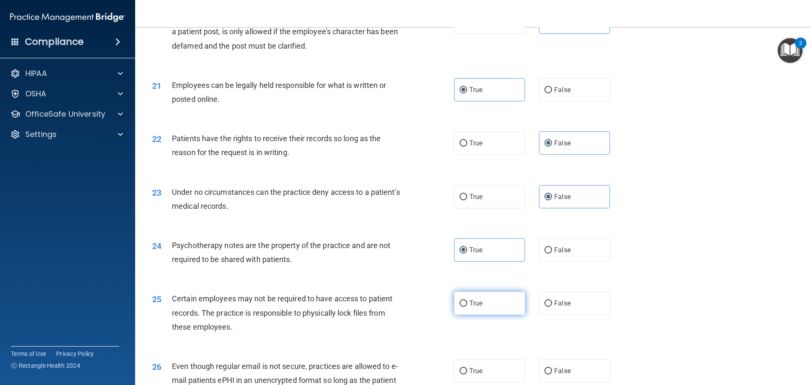
radio input "true"
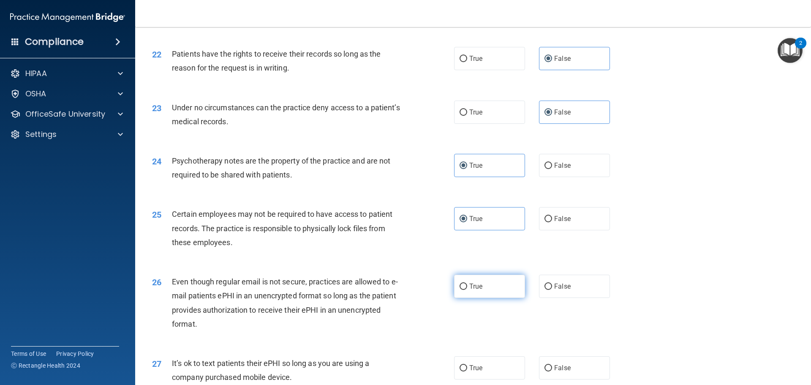
click at [476, 298] on label "True" at bounding box center [489, 285] width 71 height 23
click at [467, 290] on input "True" at bounding box center [463, 286] width 8 height 6
radio input "true"
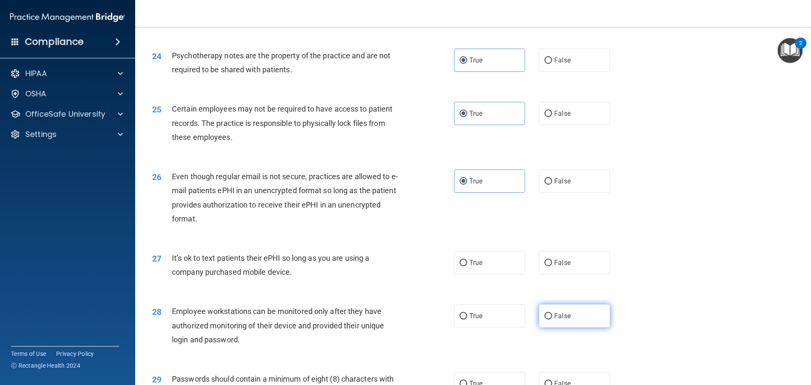
scroll to position [1562, 0]
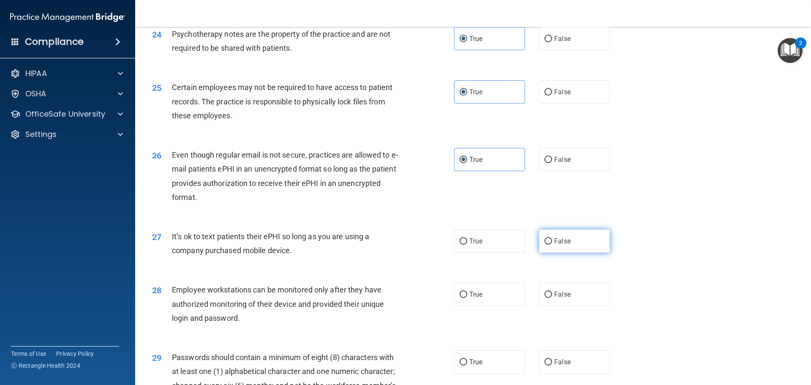
click at [562, 252] on label "False" at bounding box center [574, 240] width 71 height 23
click at [552, 244] on input "False" at bounding box center [548, 241] width 8 height 6
radio input "true"
click at [572, 306] on label "False" at bounding box center [574, 293] width 71 height 23
click at [552, 298] on input "False" at bounding box center [548, 294] width 8 height 6
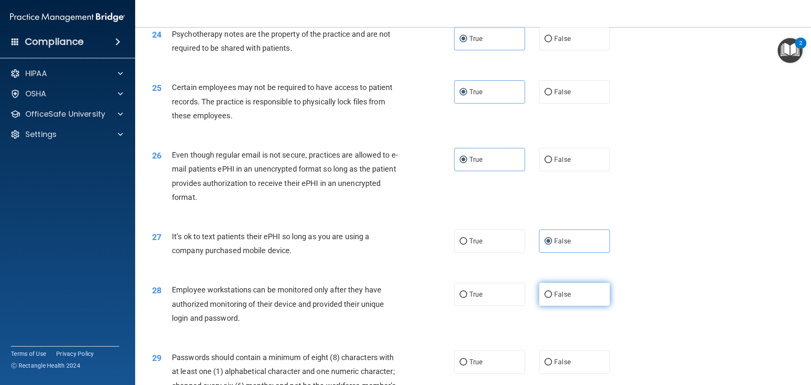
radio input "true"
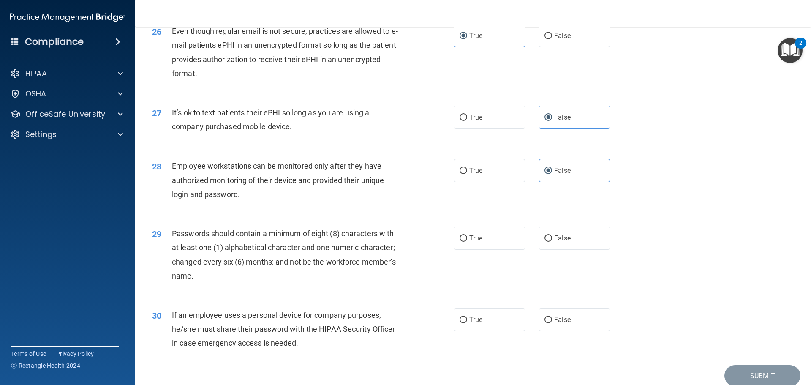
scroll to position [1689, 0]
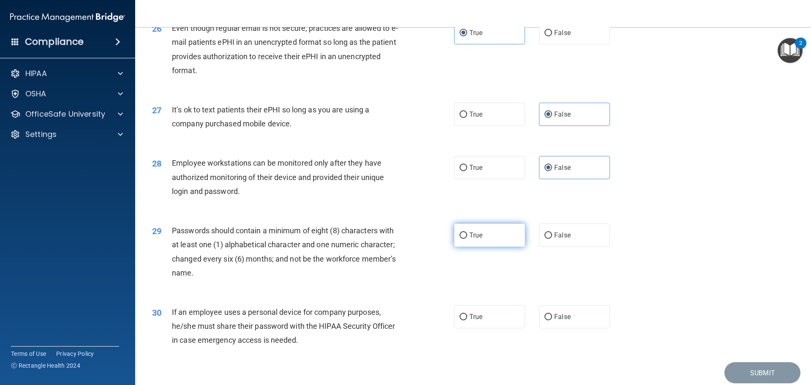
click at [475, 239] on span "True" at bounding box center [475, 235] width 13 height 8
click at [467, 239] on input "True" at bounding box center [463, 235] width 8 height 6
radio input "true"
click at [562, 320] on span "False" at bounding box center [562, 316] width 16 height 8
click at [552, 320] on input "False" at bounding box center [548, 317] width 8 height 6
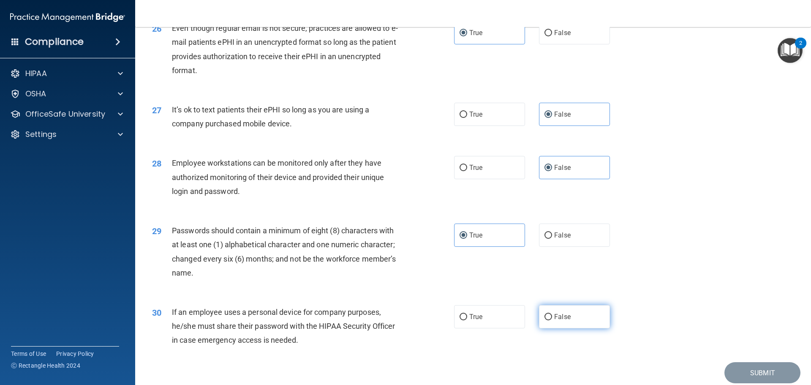
radio input "true"
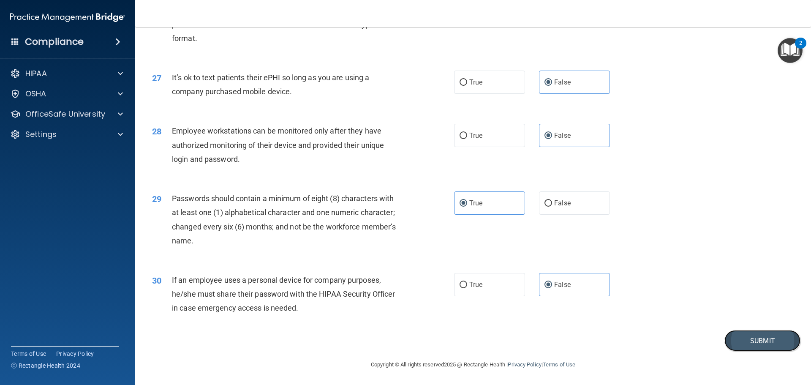
click at [724, 336] on button "Submit" at bounding box center [762, 341] width 76 height 22
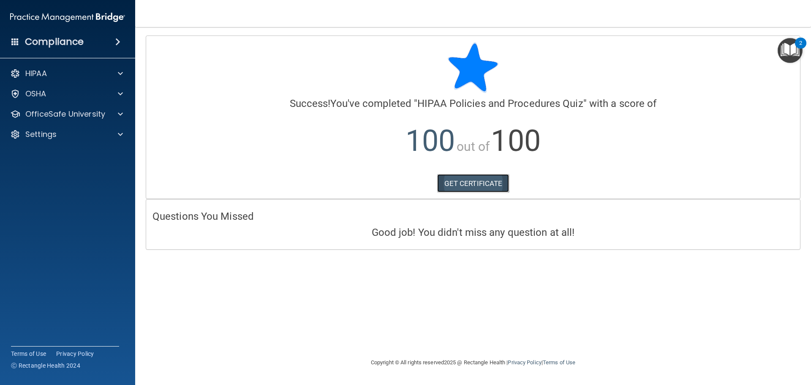
click at [499, 178] on link "GET CERTIFICATE" at bounding box center [473, 183] width 72 height 19
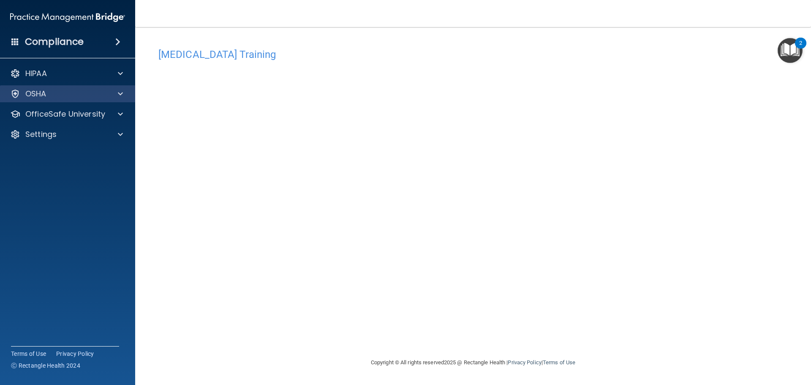
click at [90, 100] on div "OSHA" at bounding box center [68, 93] width 136 height 17
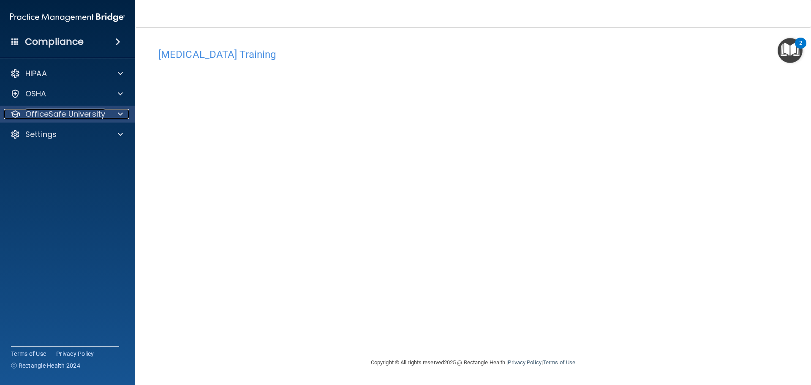
click at [84, 115] on p "OfficeSafe University" at bounding box center [65, 114] width 80 height 10
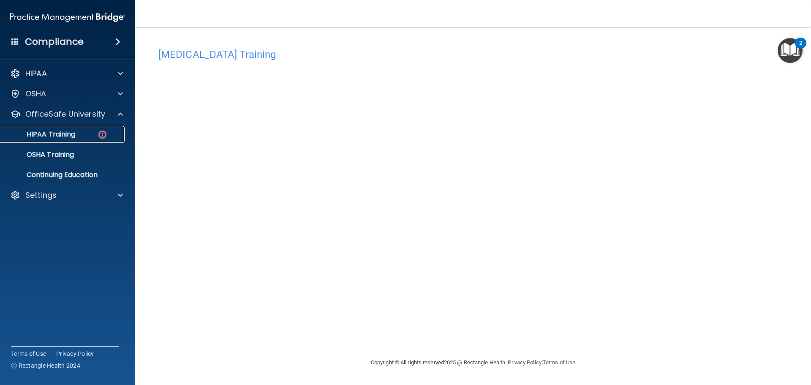
click at [81, 136] on div "HIPAA Training" at bounding box center [62, 134] width 115 height 8
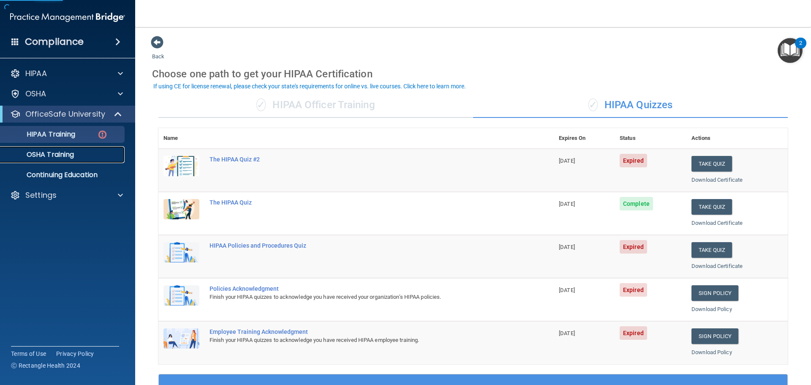
click at [87, 150] on link "OSHA Training" at bounding box center [58, 154] width 133 height 17
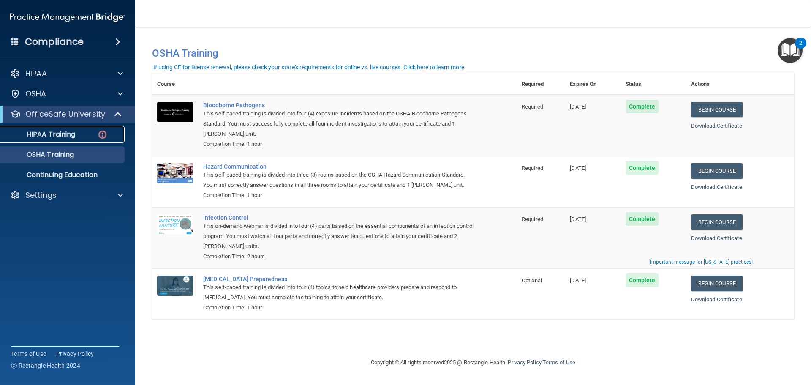
click at [86, 131] on div "HIPAA Training" at bounding box center [62, 134] width 115 height 8
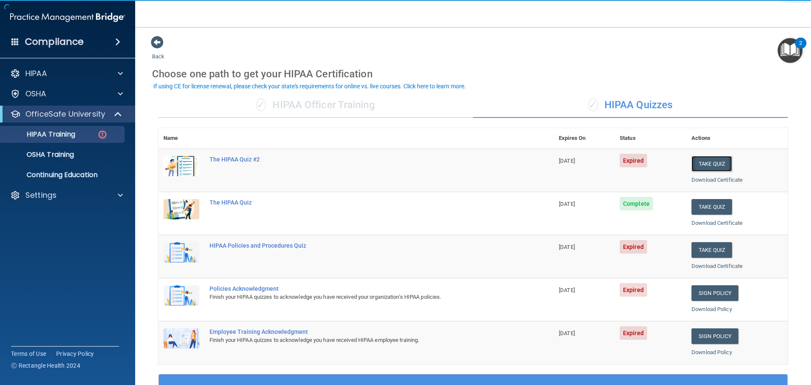
click at [701, 166] on button "Take Quiz" at bounding box center [711, 164] width 41 height 16
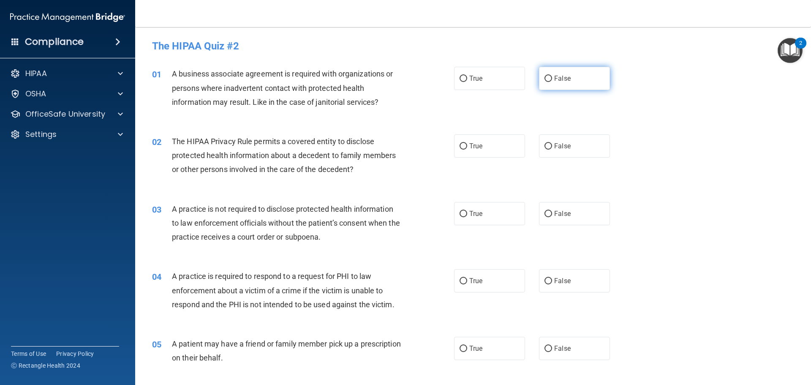
click at [575, 76] on label "False" at bounding box center [574, 78] width 71 height 23
click at [552, 76] on input "False" at bounding box center [548, 79] width 8 height 6
radio input "true"
click at [502, 138] on label "True" at bounding box center [489, 145] width 71 height 23
click at [467, 143] on input "True" at bounding box center [463, 146] width 8 height 6
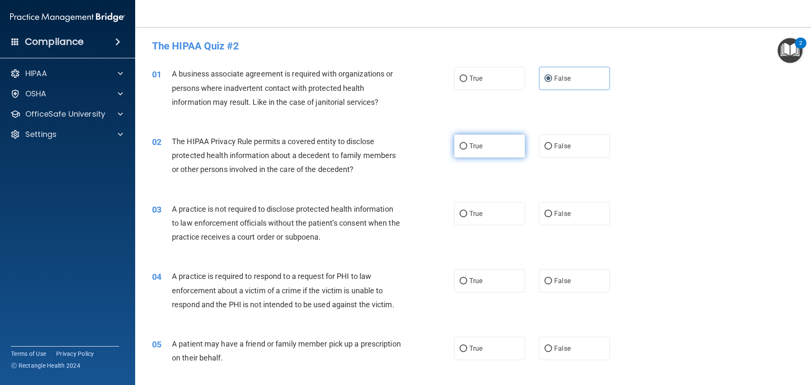
radio input "true"
click at [562, 206] on label "False" at bounding box center [574, 213] width 71 height 23
click at [552, 211] on input "False" at bounding box center [548, 214] width 8 height 6
radio input "true"
click at [490, 288] on label "True" at bounding box center [489, 280] width 71 height 23
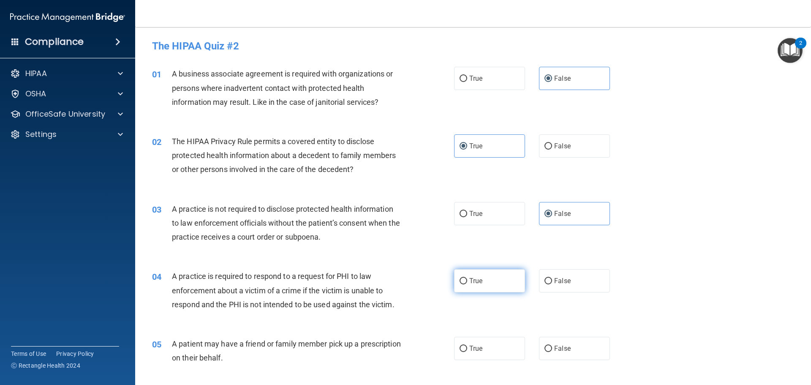
click at [467, 284] on input "True" at bounding box center [463, 281] width 8 height 6
radio input "true"
click at [494, 339] on label "True" at bounding box center [489, 347] width 71 height 23
click at [467, 345] on input "True" at bounding box center [463, 348] width 8 height 6
radio input "true"
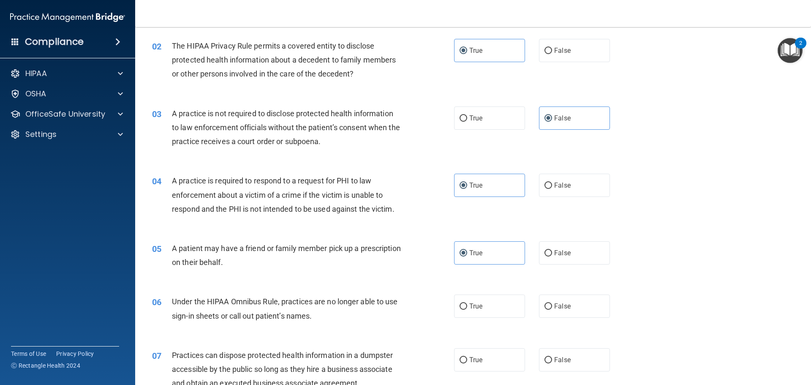
scroll to position [127, 0]
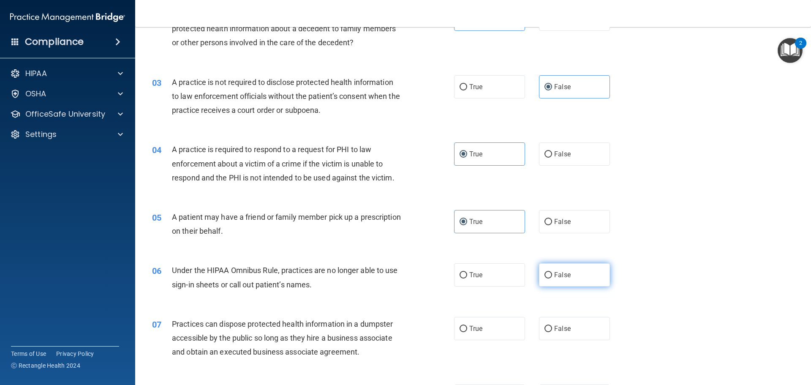
click at [560, 275] on span "False" at bounding box center [562, 275] width 16 height 8
click at [552, 275] on input "False" at bounding box center [548, 275] width 8 height 6
radio input "true"
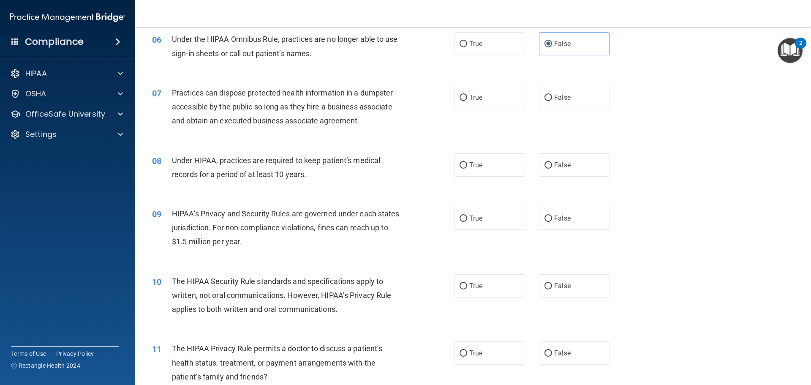
scroll to position [338, 0]
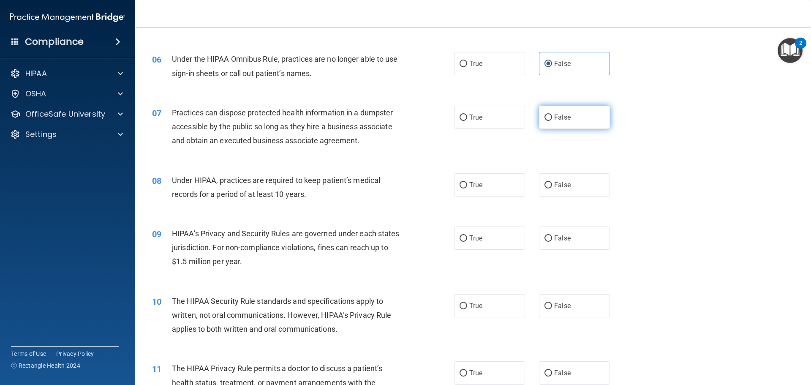
click at [584, 126] on label "False" at bounding box center [574, 117] width 71 height 23
click at [552, 121] on input "False" at bounding box center [548, 117] width 8 height 6
radio input "true"
click at [574, 190] on label "False" at bounding box center [574, 184] width 71 height 23
click at [552, 188] on input "False" at bounding box center [548, 185] width 8 height 6
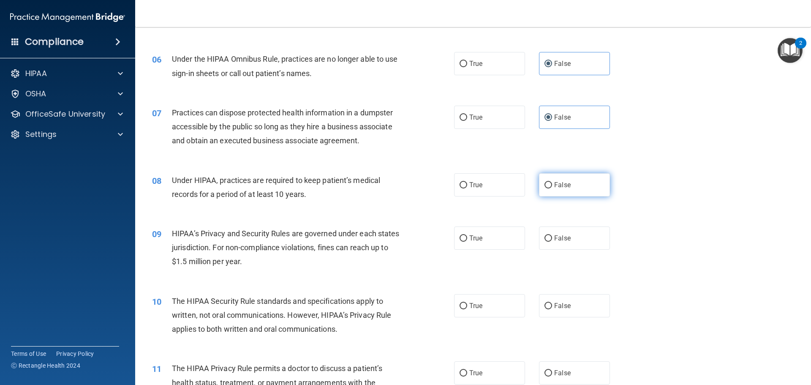
radio input "true"
click at [574, 236] on label "False" at bounding box center [574, 237] width 71 height 23
click at [552, 236] on input "False" at bounding box center [548, 238] width 8 height 6
radio input "true"
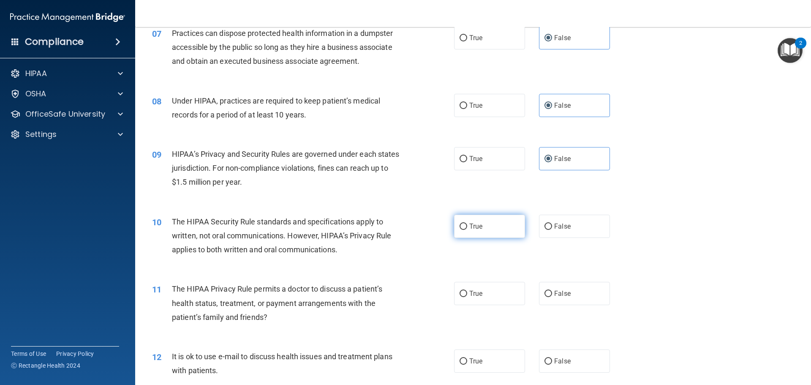
scroll to position [422, 0]
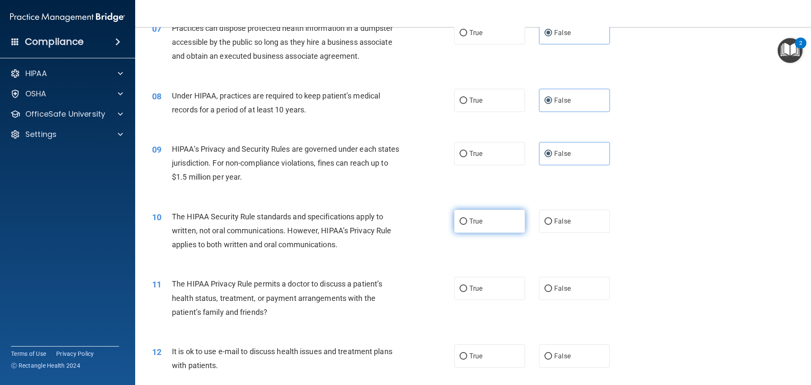
click at [507, 220] on label "True" at bounding box center [489, 220] width 71 height 23
click at [467, 220] on input "True" at bounding box center [463, 221] width 8 height 6
radio input "true"
click at [483, 287] on label "True" at bounding box center [489, 288] width 71 height 23
click at [467, 287] on input "True" at bounding box center [463, 288] width 8 height 6
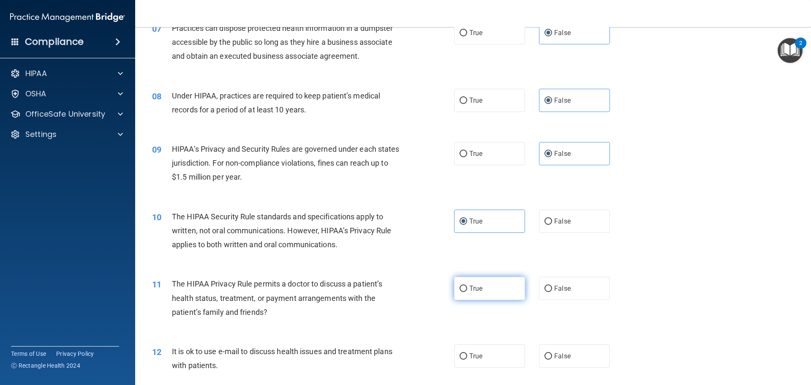
radio input "true"
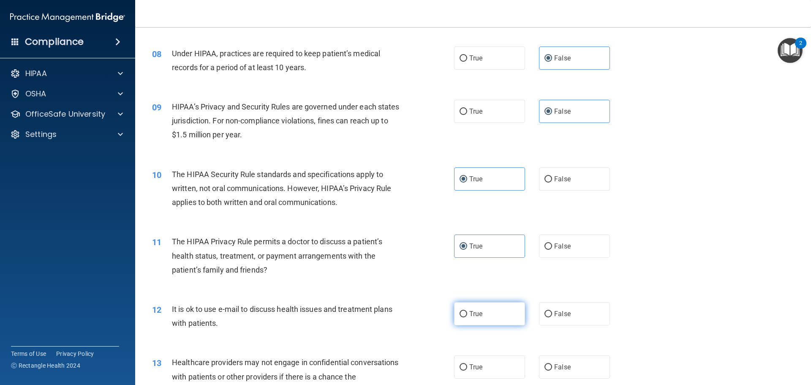
click at [472, 308] on label "True" at bounding box center [489, 313] width 71 height 23
click at [467, 311] on input "True" at bounding box center [463, 314] width 8 height 6
radio input "true"
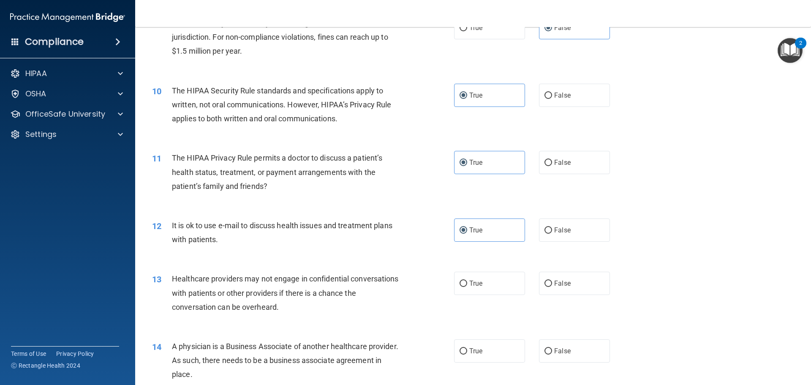
scroll to position [591, 0]
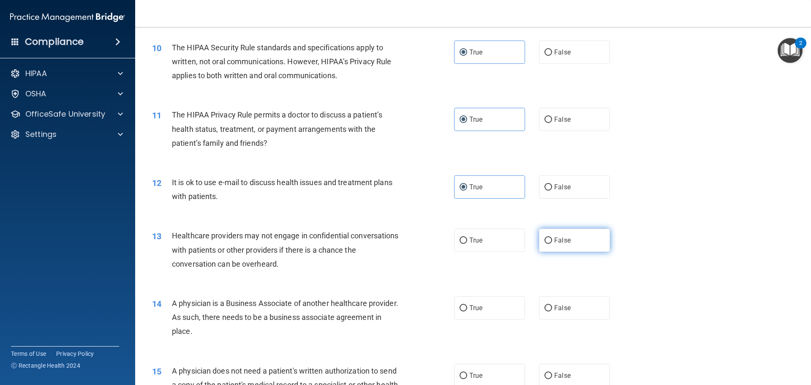
click at [548, 242] on label "False" at bounding box center [574, 239] width 71 height 23
click at [548, 242] on input "False" at bounding box center [548, 240] width 8 height 6
radio input "true"
click at [549, 305] on label "False" at bounding box center [574, 307] width 71 height 23
click at [549, 305] on input "False" at bounding box center [548, 308] width 8 height 6
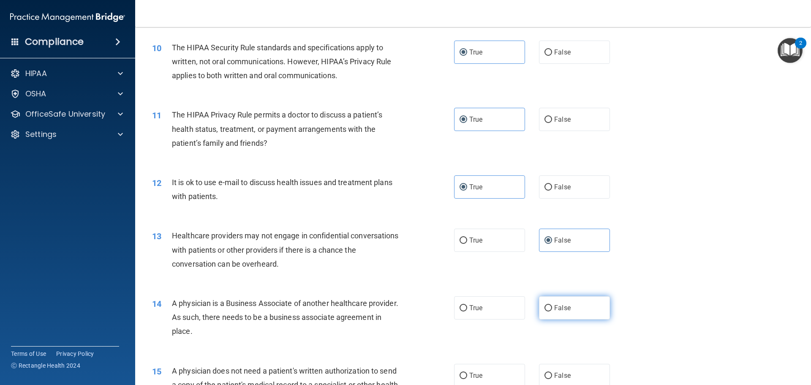
radio input "true"
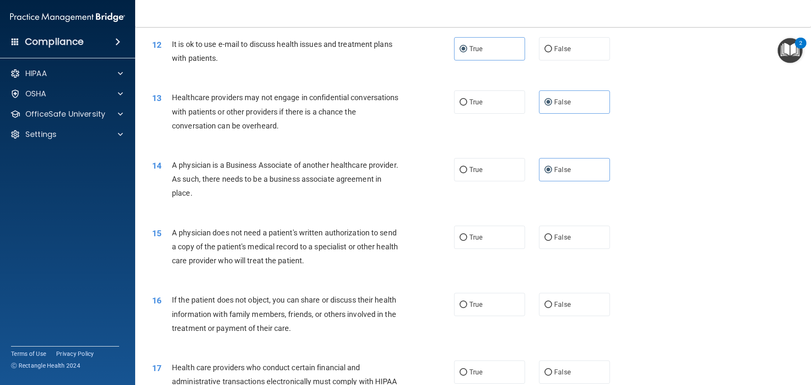
scroll to position [760, 0]
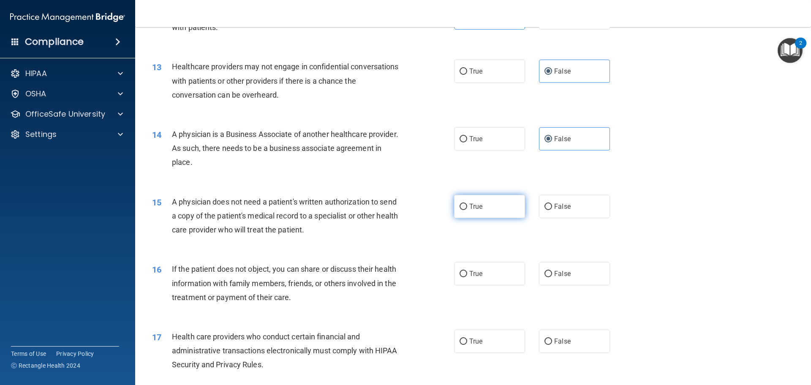
click at [459, 206] on input "True" at bounding box center [463, 206] width 8 height 6
radio input "true"
click at [473, 274] on span "True" at bounding box center [475, 273] width 13 height 8
click at [467, 274] on input "True" at bounding box center [463, 274] width 8 height 6
radio input "true"
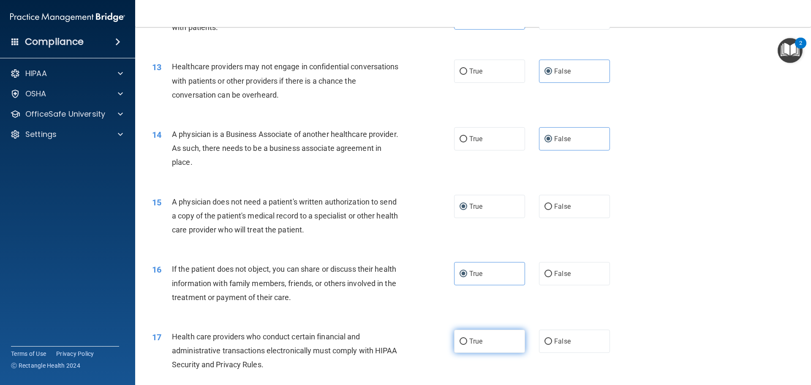
click at [479, 337] on span "True" at bounding box center [475, 341] width 13 height 8
click at [467, 338] on input "True" at bounding box center [463, 341] width 8 height 6
radio input "true"
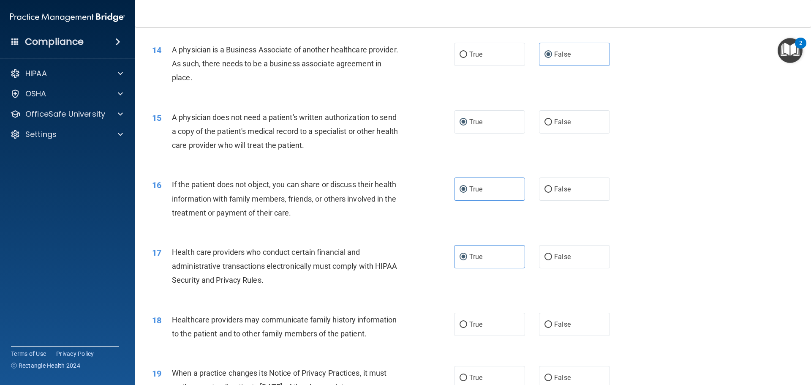
scroll to position [887, 0]
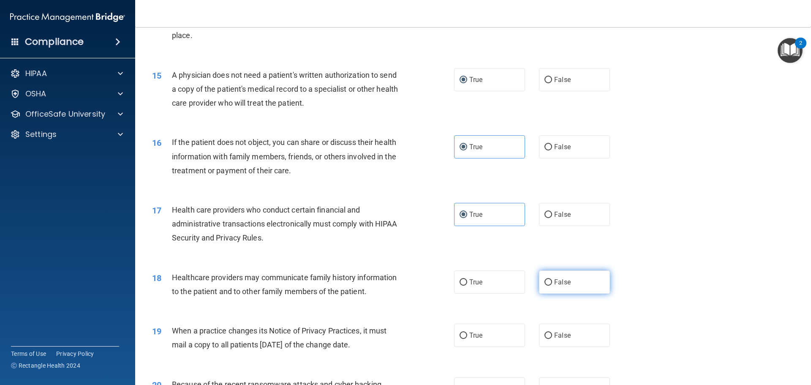
click at [555, 282] on span "False" at bounding box center [562, 282] width 16 height 8
click at [552, 282] on input "False" at bounding box center [548, 282] width 8 height 6
radio input "true"
click at [561, 333] on span "False" at bounding box center [562, 335] width 16 height 8
click at [552, 333] on input "False" at bounding box center [548, 335] width 8 height 6
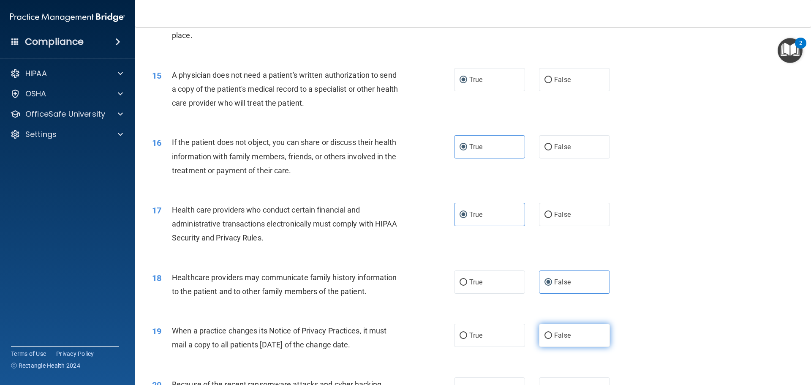
radio input "true"
click at [565, 381] on label "False" at bounding box center [574, 388] width 71 height 23
click at [552, 384] on input "False" at bounding box center [548, 389] width 8 height 6
radio input "true"
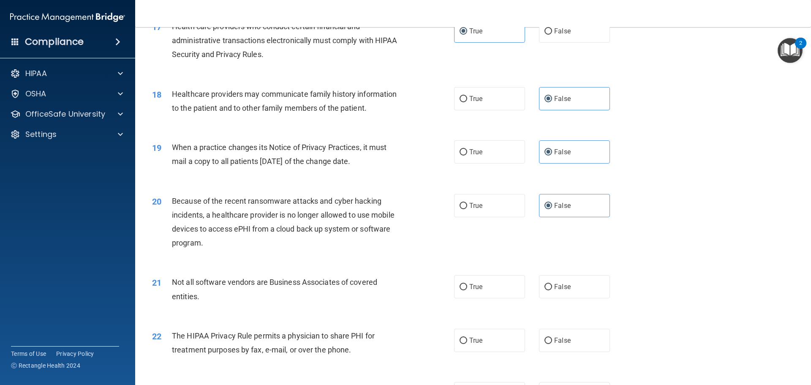
scroll to position [1154, 0]
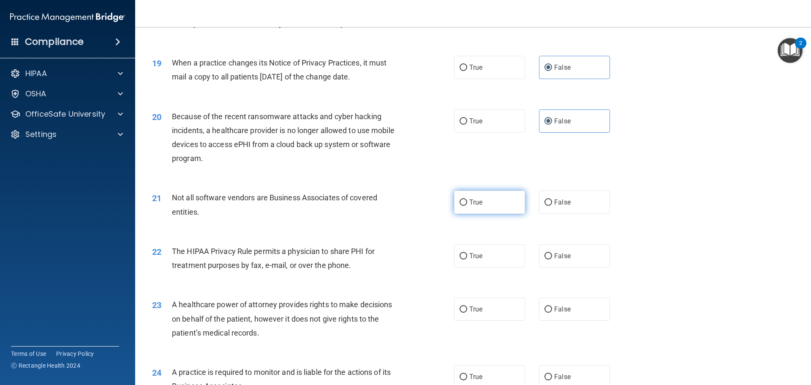
click at [475, 206] on span "True" at bounding box center [475, 202] width 13 height 8
click at [467, 206] on input "True" at bounding box center [463, 202] width 8 height 6
radio input "true"
click at [481, 248] on label "True" at bounding box center [489, 255] width 71 height 23
click at [467, 253] on input "True" at bounding box center [463, 256] width 8 height 6
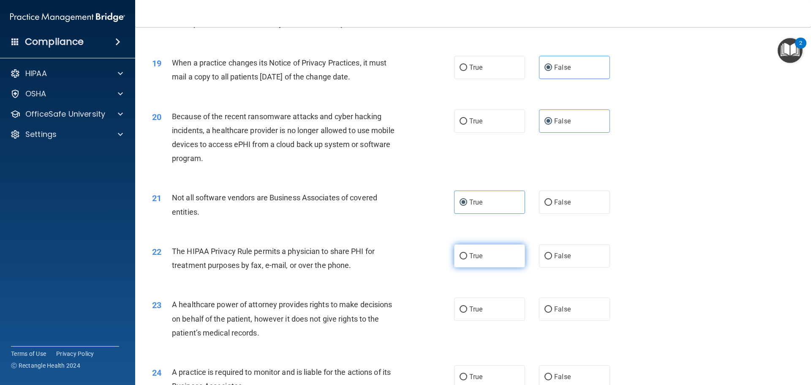
radio input "true"
click at [574, 309] on label "False" at bounding box center [574, 308] width 71 height 23
click at [552, 309] on input "False" at bounding box center [548, 309] width 8 height 6
radio input "true"
click at [570, 369] on label "False" at bounding box center [574, 376] width 71 height 23
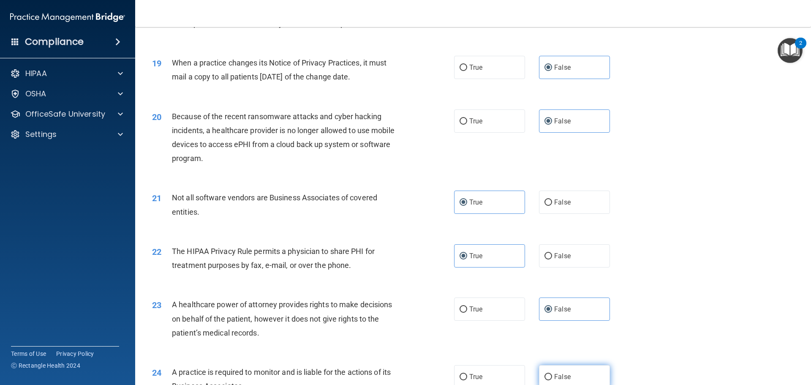
click at [552, 374] on input "False" at bounding box center [548, 377] width 8 height 6
radio input "true"
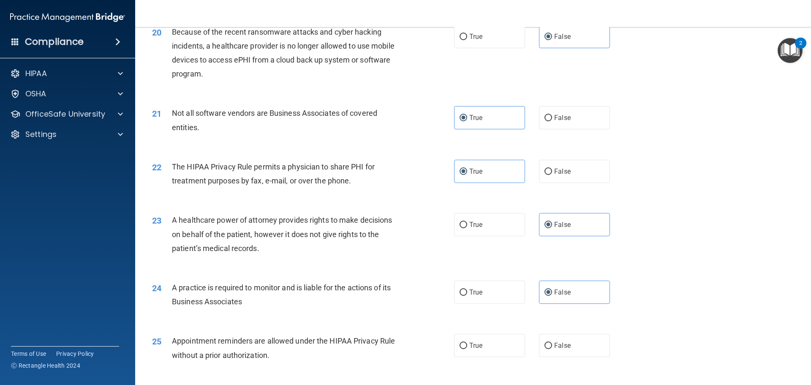
scroll to position [1281, 0]
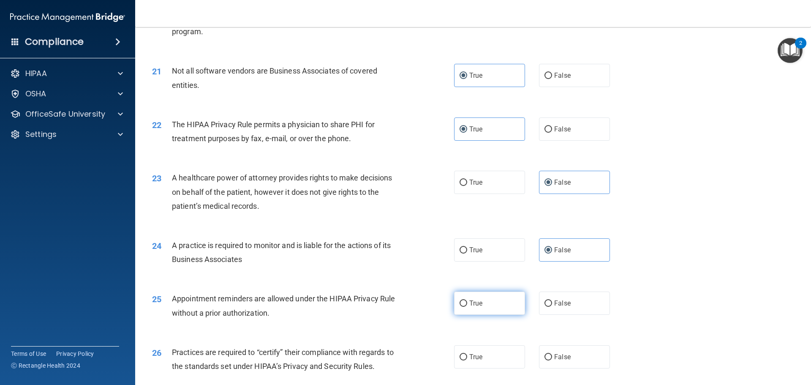
click at [482, 298] on label "True" at bounding box center [489, 302] width 71 height 23
click at [467, 300] on input "True" at bounding box center [463, 303] width 8 height 6
radio input "true"
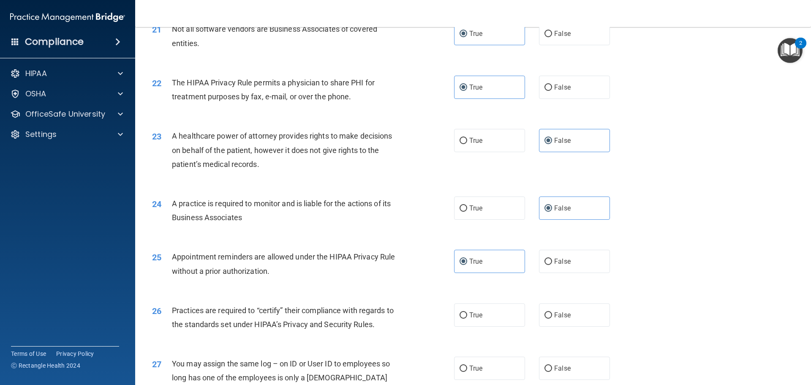
scroll to position [1323, 0]
click at [572, 316] on label "False" at bounding box center [574, 314] width 71 height 23
click at [552, 316] on input "False" at bounding box center [548, 315] width 8 height 6
radio input "true"
click at [568, 371] on label "False" at bounding box center [574, 367] width 71 height 23
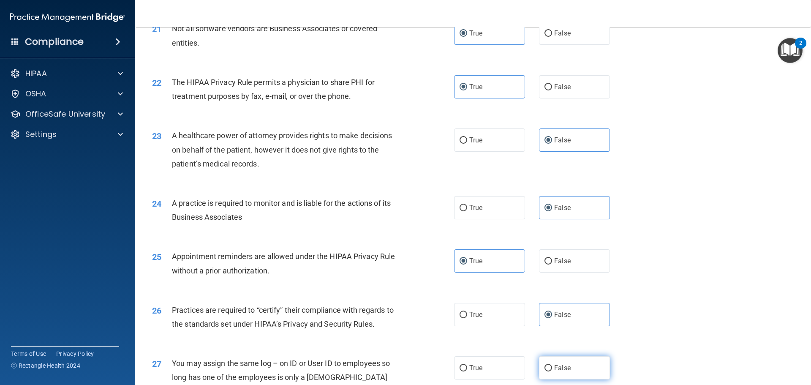
click at [552, 371] on input "False" at bounding box center [548, 368] width 8 height 6
radio input "true"
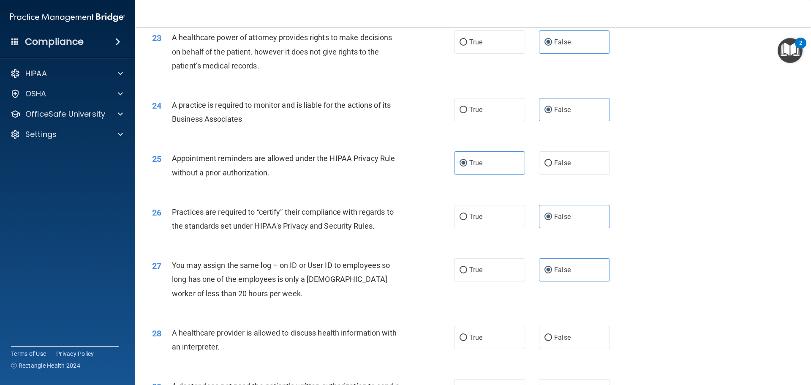
scroll to position [1450, 0]
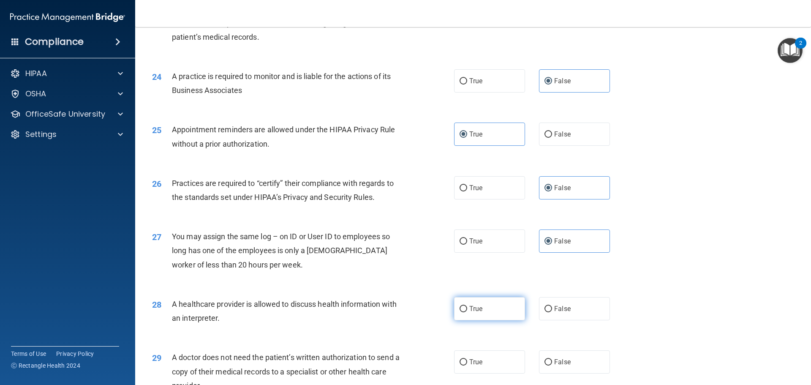
click at [501, 309] on label "True" at bounding box center [489, 308] width 71 height 23
click at [467, 309] on input "True" at bounding box center [463, 309] width 8 height 6
radio input "true"
click at [496, 347] on div "29 A doctor does not need the patient’s written authorization to send a copy of…" at bounding box center [473, 373] width 654 height 68
click at [494, 356] on label "True" at bounding box center [489, 361] width 71 height 23
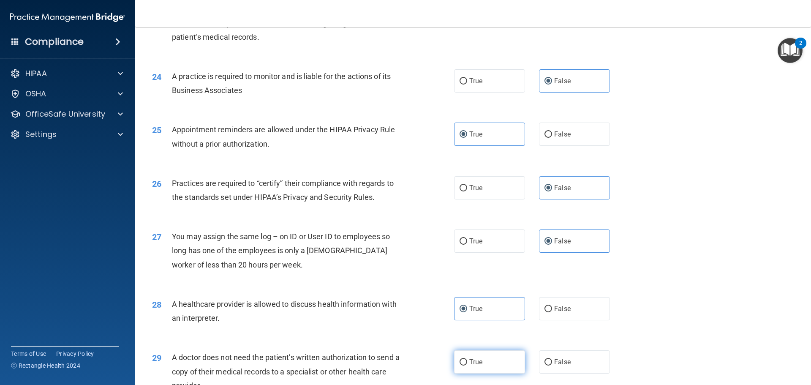
click at [467, 359] on input "True" at bounding box center [463, 362] width 8 height 6
radio input "true"
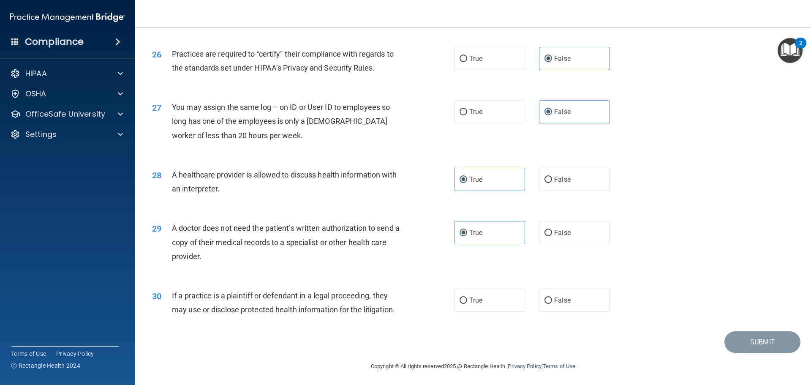
scroll to position [1581, 0]
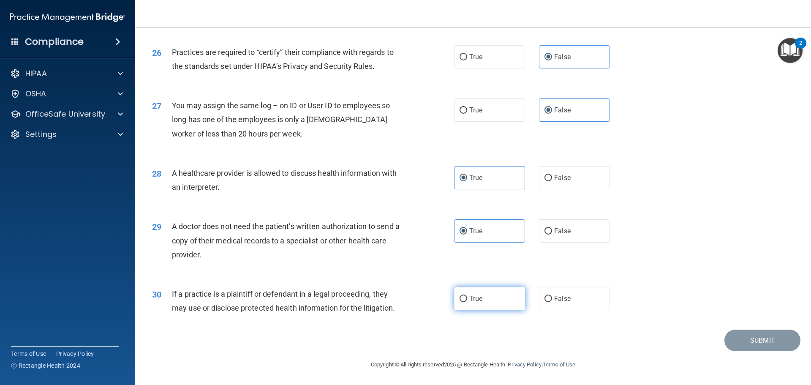
click at [465, 296] on label "True" at bounding box center [489, 298] width 71 height 23
click at [465, 296] on input "True" at bounding box center [463, 299] width 8 height 6
radio input "true"
click at [736, 339] on button "Submit" at bounding box center [762, 340] width 76 height 22
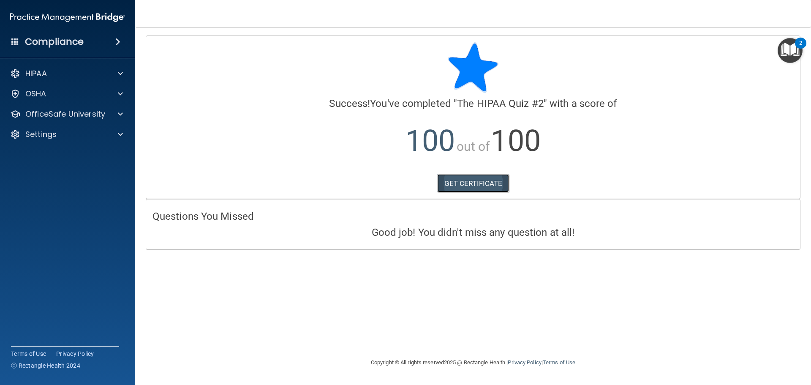
click at [489, 184] on link "GET CERTIFICATE" at bounding box center [473, 183] width 72 height 19
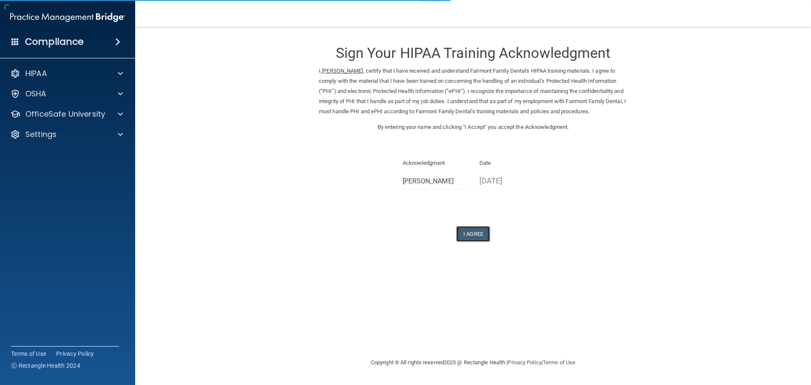
click at [483, 228] on button "I Agree" at bounding box center [473, 234] width 34 height 16
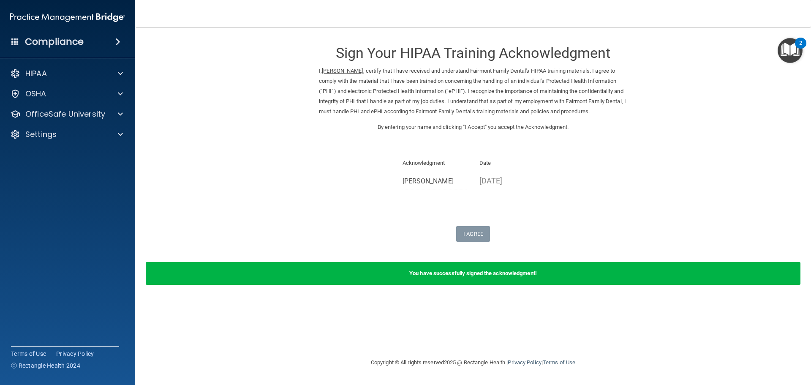
click at [66, 105] on div "HIPAA Documents and Policies Report an Incident Business Associates Emergency P…" at bounding box center [68, 106] width 136 height 88
click at [70, 109] on p "OfficeSafe University" at bounding box center [65, 114] width 80 height 10
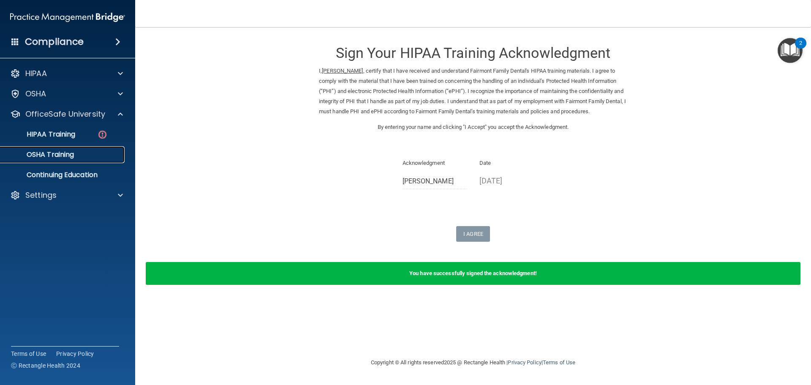
click at [78, 155] on div "OSHA Training" at bounding box center [62, 154] width 115 height 8
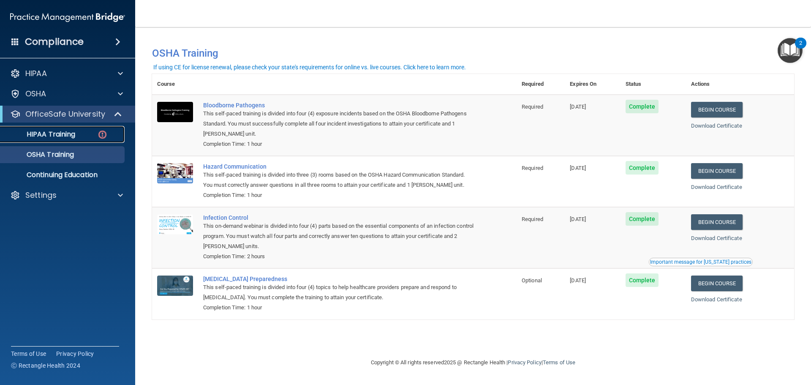
click at [68, 139] on link "HIPAA Training" at bounding box center [58, 134] width 133 height 17
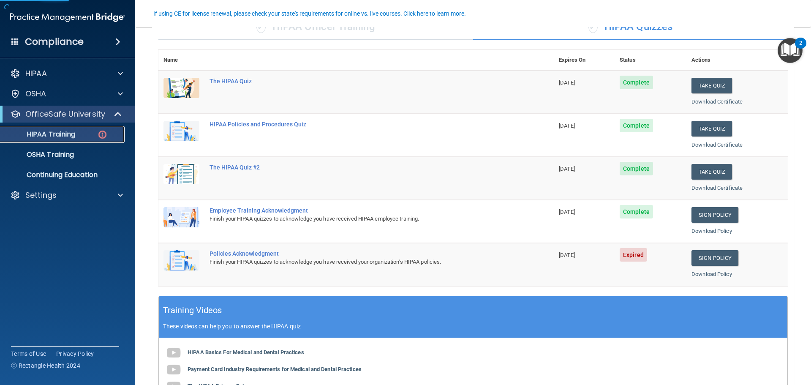
scroll to position [84, 0]
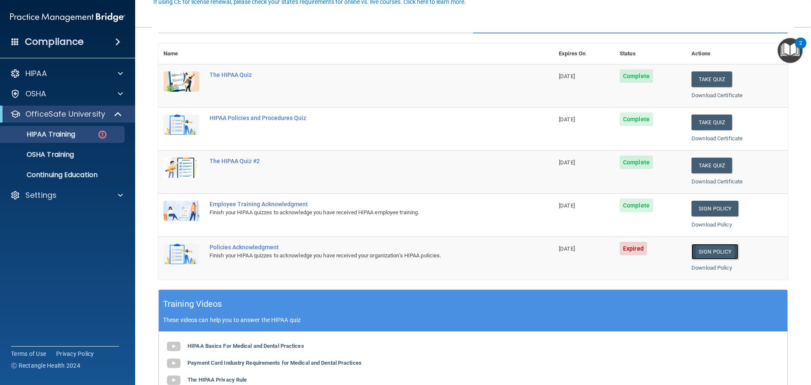
click at [699, 248] on link "Sign Policy" at bounding box center [714, 252] width 47 height 16
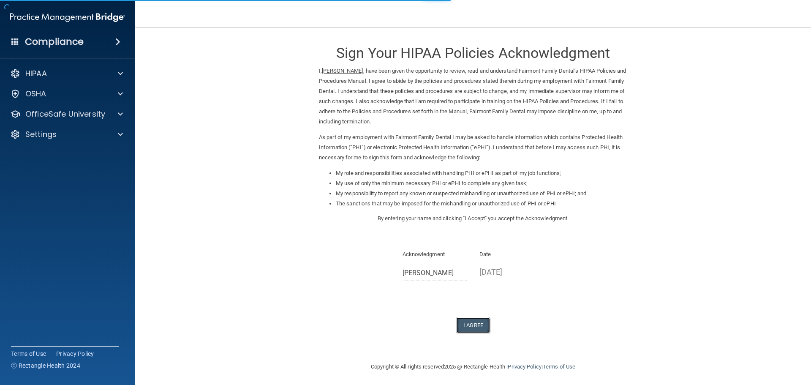
click at [481, 326] on button "I Agree" at bounding box center [473, 325] width 34 height 16
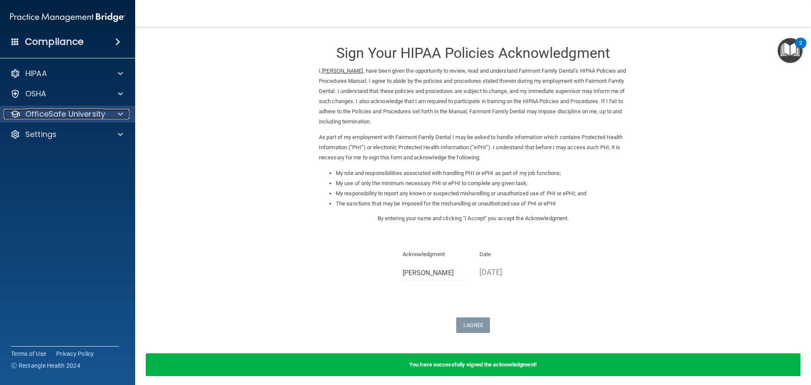
click at [72, 115] on p "OfficeSafe University" at bounding box center [65, 114] width 80 height 10
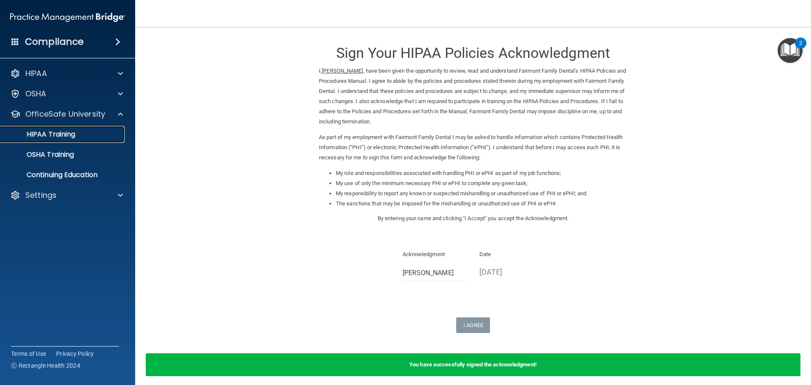
click at [84, 135] on div "HIPAA Training" at bounding box center [62, 134] width 115 height 8
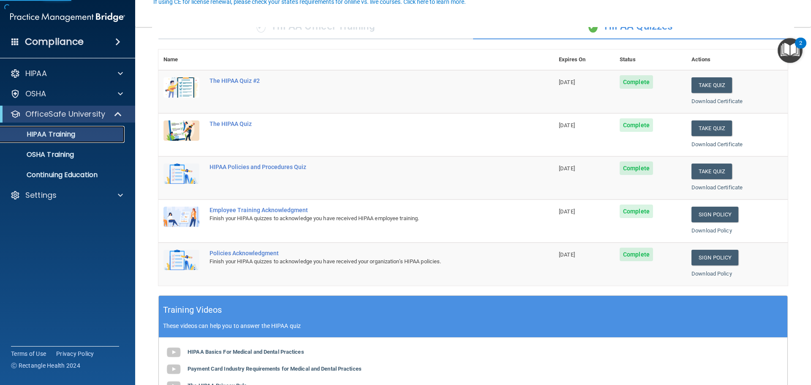
scroll to position [84, 0]
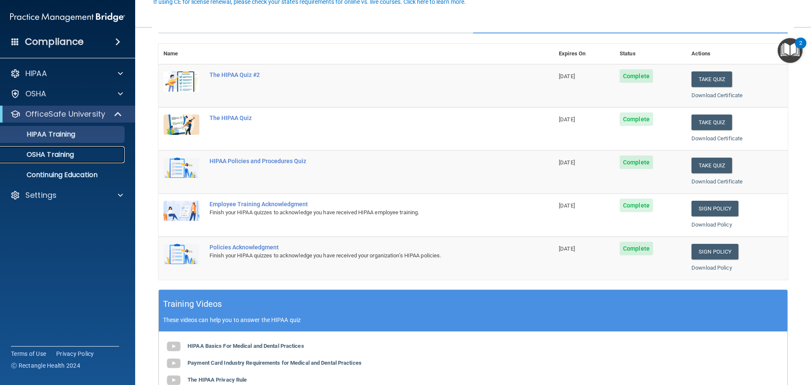
click at [73, 150] on p "OSHA Training" at bounding box center [39, 154] width 68 height 8
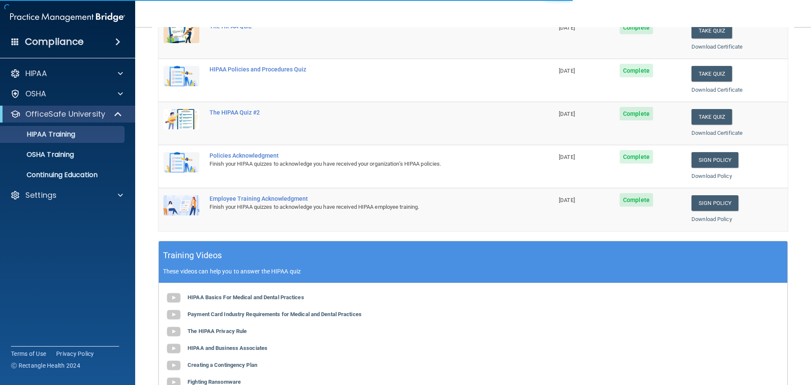
scroll to position [251, 0]
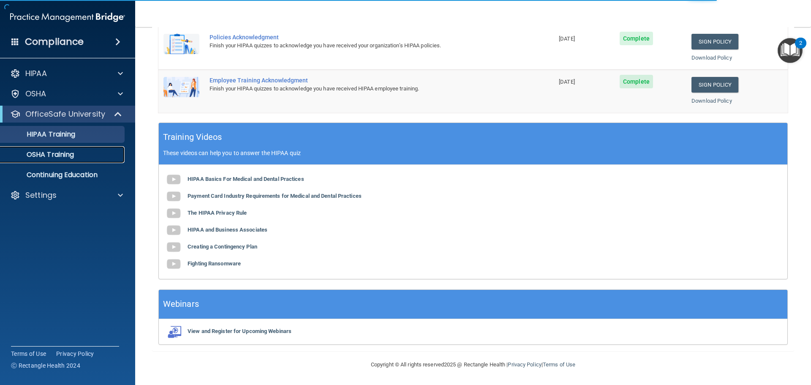
click at [66, 150] on p "OSHA Training" at bounding box center [39, 154] width 68 height 8
